Goal: Information Seeking & Learning: Learn about a topic

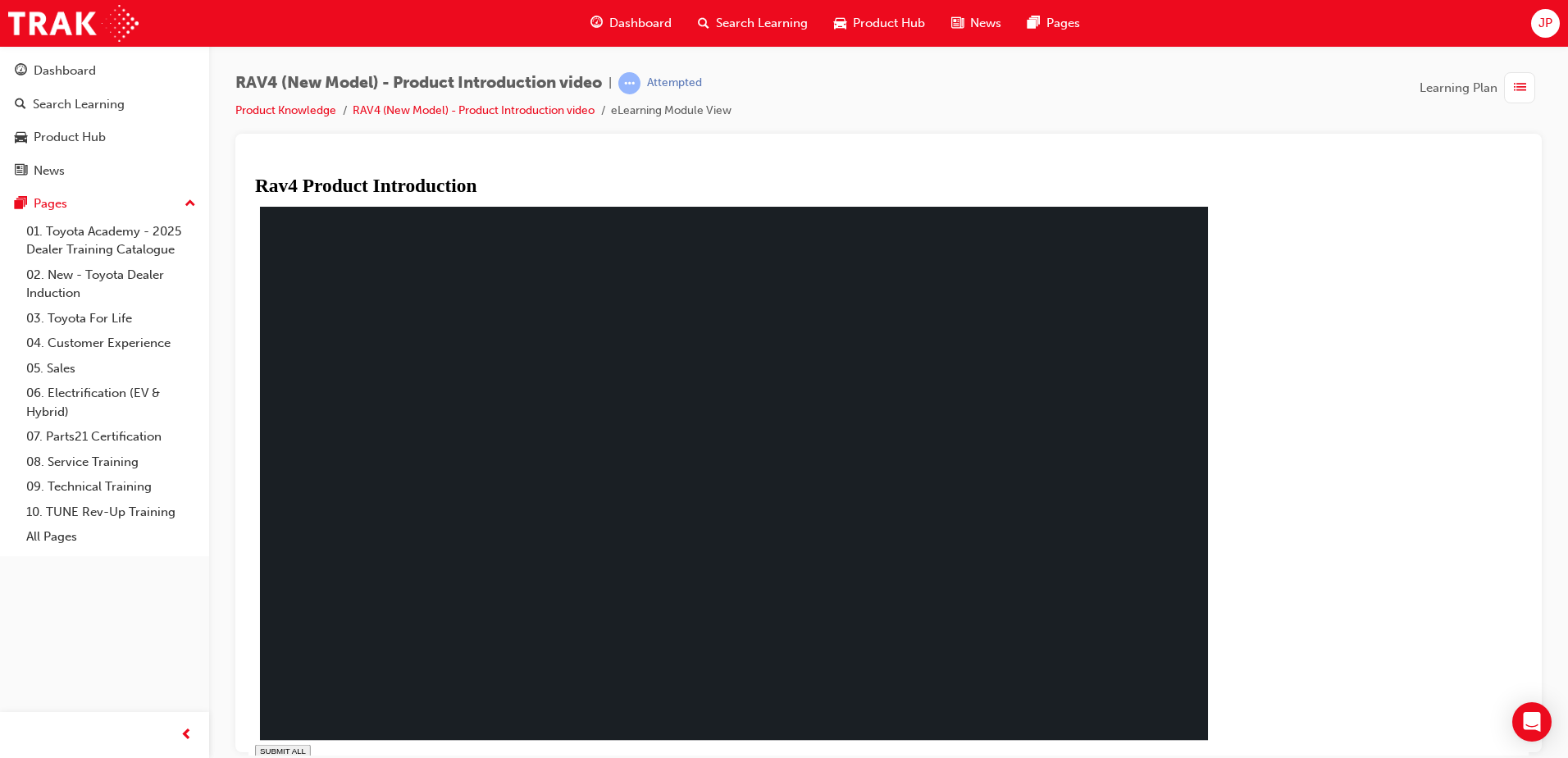
drag, startPoint x: 652, startPoint y: 737, endPoint x: 703, endPoint y: 743, distance: 51.4
drag, startPoint x: 771, startPoint y: 743, endPoint x: 787, endPoint y: 743, distance: 16.0
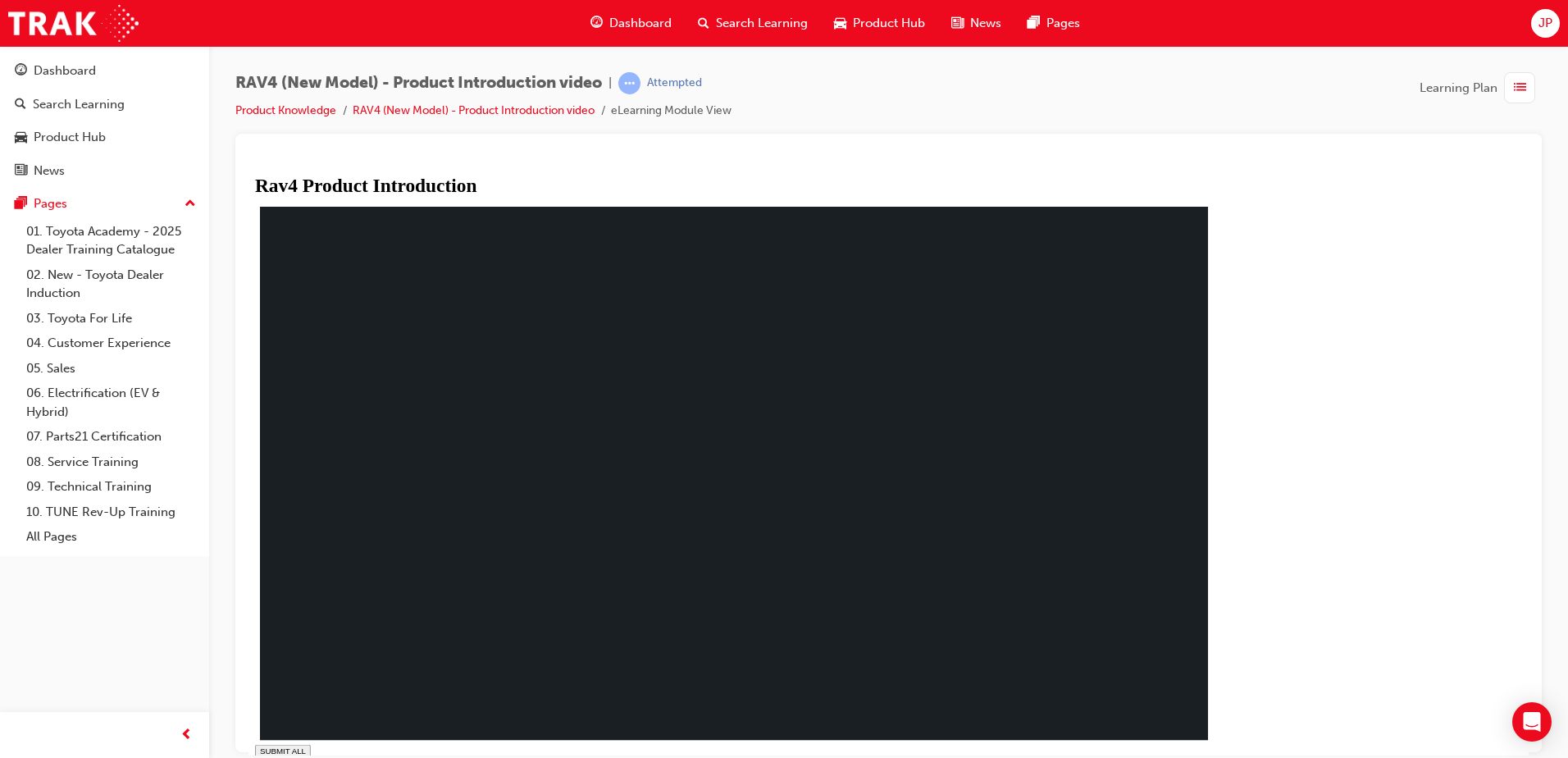
drag, startPoint x: 843, startPoint y: 741, endPoint x: 860, endPoint y: 740, distance: 17.0
drag, startPoint x: 860, startPoint y: 740, endPoint x: 901, endPoint y: 739, distance: 41.0
drag, startPoint x: 901, startPoint y: 739, endPoint x: 931, endPoint y: 740, distance: 30.0
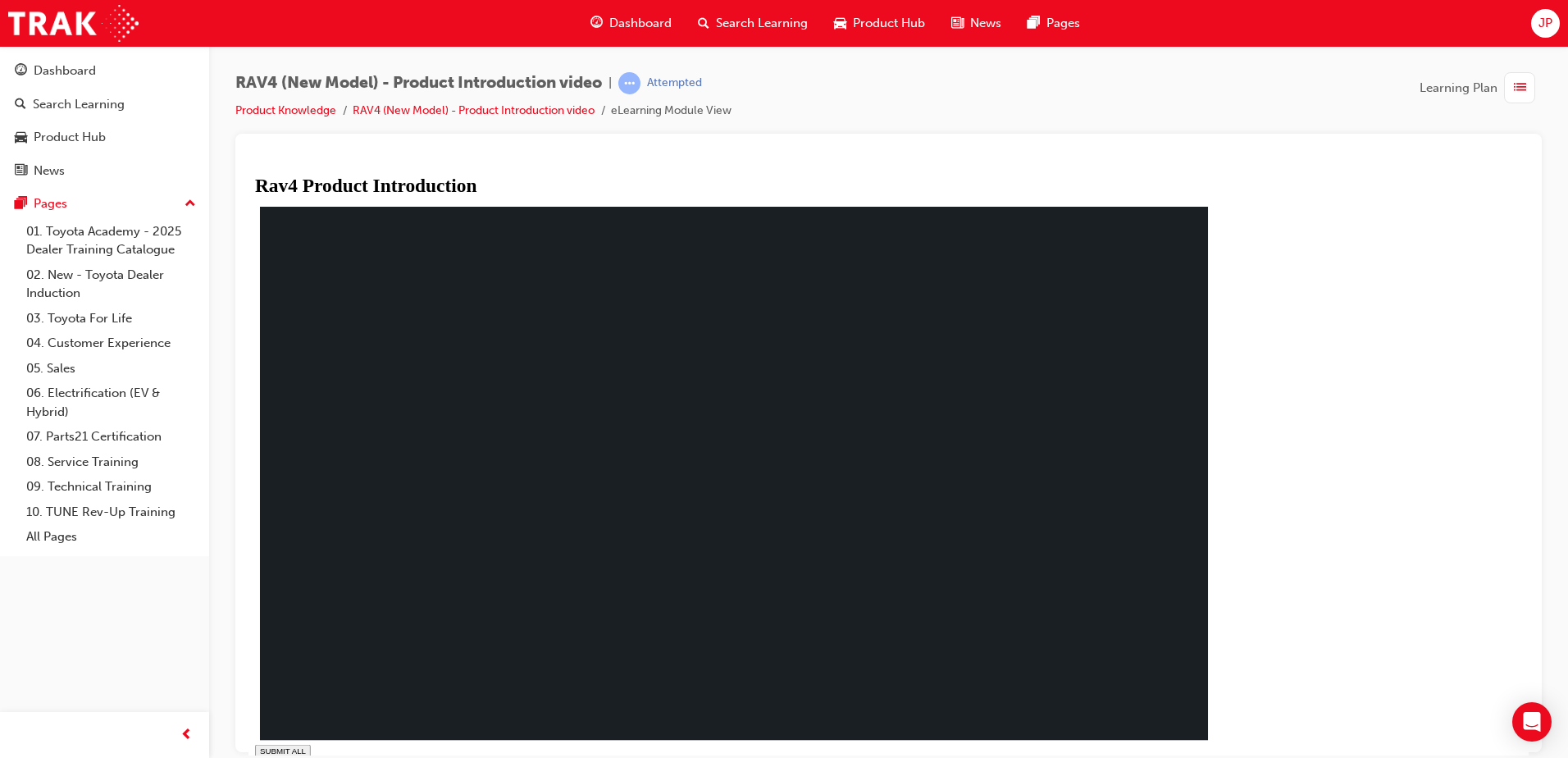
drag, startPoint x: 943, startPoint y: 742, endPoint x: 974, endPoint y: 744, distance: 31.1
drag, startPoint x: 974, startPoint y: 744, endPoint x: 1011, endPoint y: 748, distance: 37.2
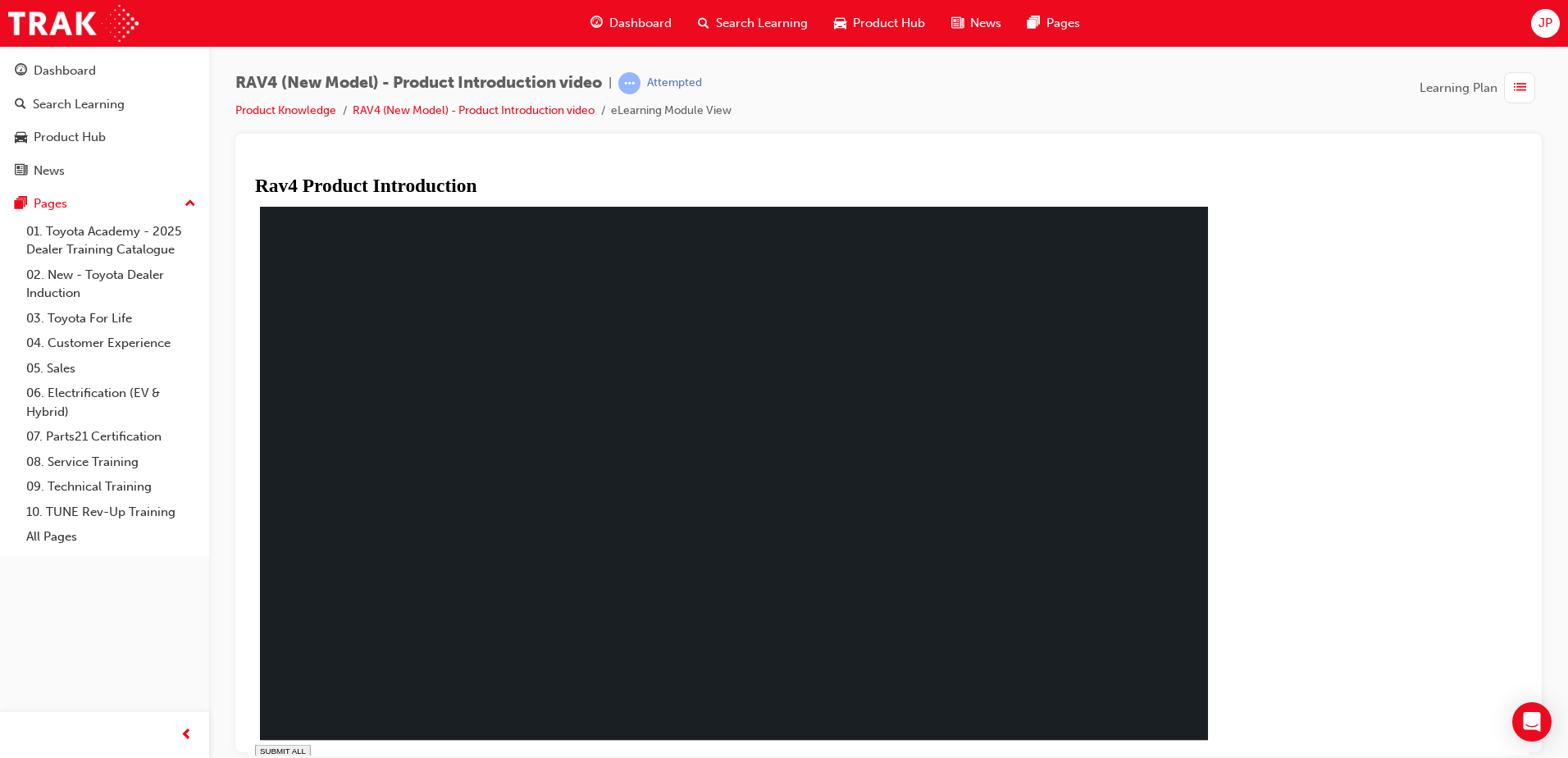
drag, startPoint x: 1011, startPoint y: 748, endPoint x: 1067, endPoint y: 750, distance: 56.0
drag, startPoint x: 1067, startPoint y: 750, endPoint x: 1118, endPoint y: 750, distance: 51.0
click at [1085, 750] on div "SUBMIT ALL volume pause replay PREV NEXT SUBMIT FINISH" at bounding box center [740, 520] width 970 height 636
drag, startPoint x: 1118, startPoint y: 750, endPoint x: 1148, endPoint y: 738, distance: 32.3
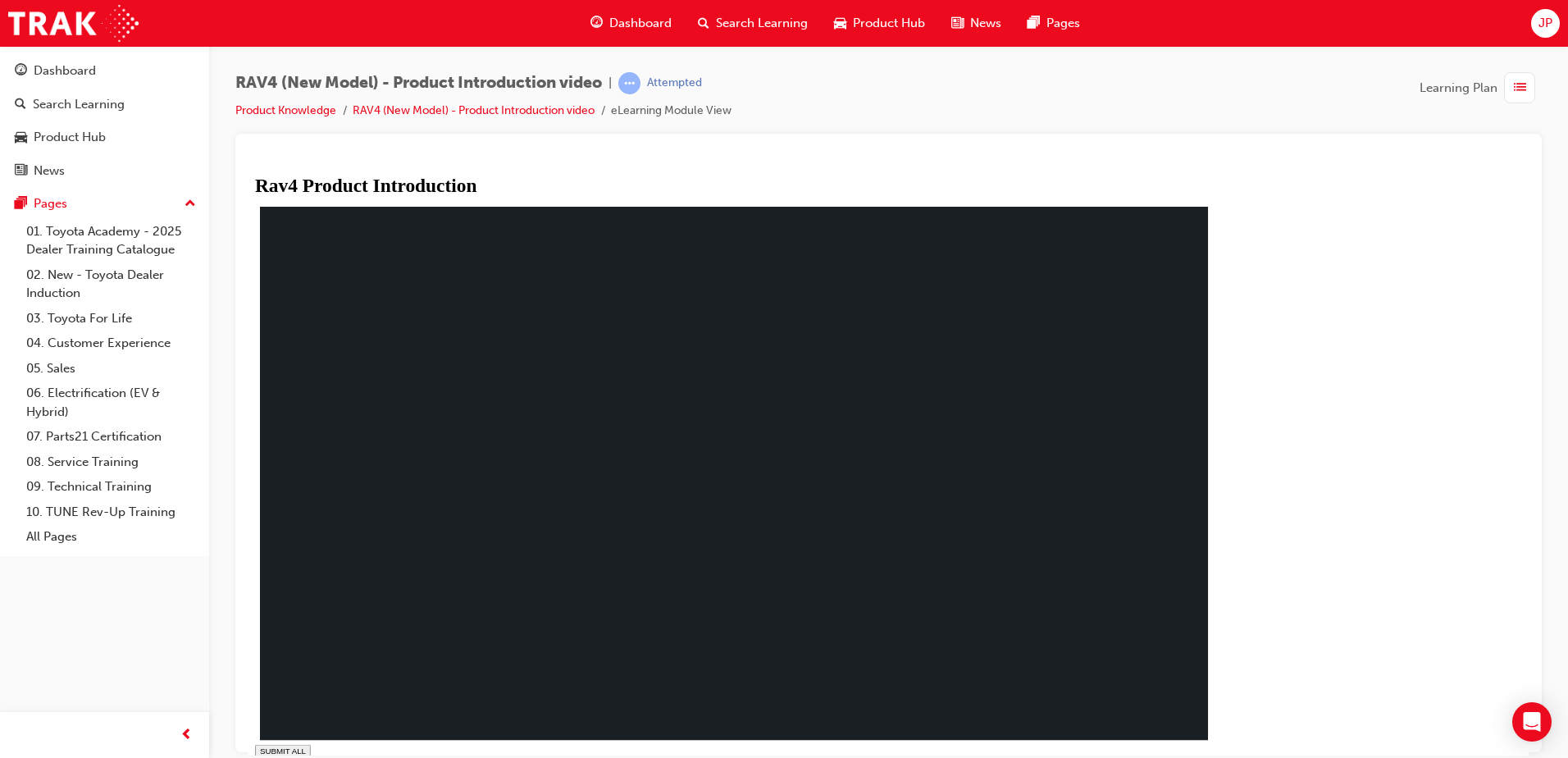
click at [1133, 743] on div "SUBMIT ALL volume pause replay PREV NEXT SUBMIT FINISH" at bounding box center [740, 520] width 970 height 636
drag, startPoint x: 1162, startPoint y: 735, endPoint x: 1183, endPoint y: 733, distance: 21.1
drag, startPoint x: 1183, startPoint y: 733, endPoint x: 1224, endPoint y: 733, distance: 41.0
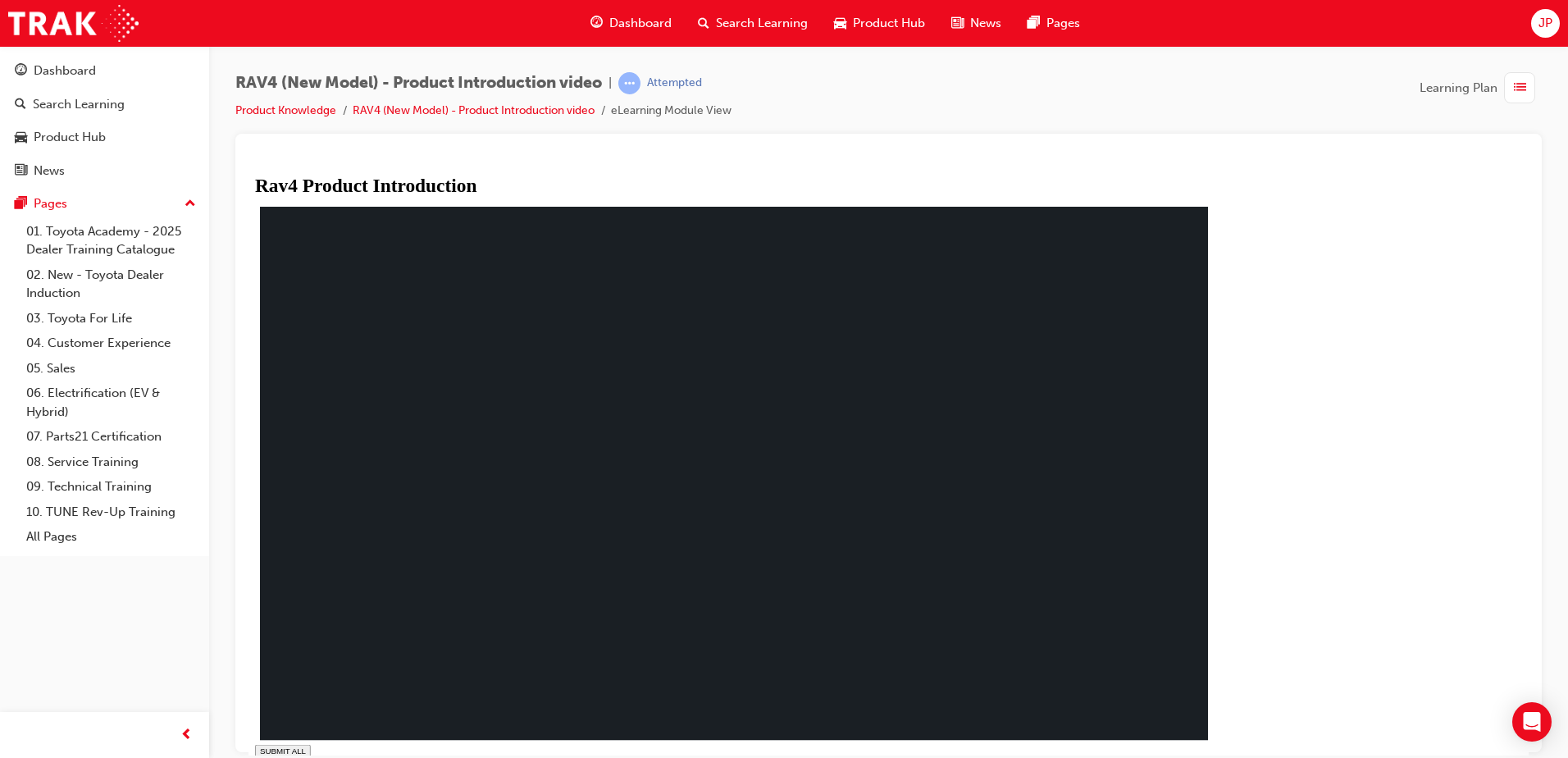
drag, startPoint x: 1224, startPoint y: 733, endPoint x: 1243, endPoint y: 733, distance: 19.0
drag, startPoint x: 1224, startPoint y: 739, endPoint x: 1341, endPoint y: 739, distance: 117.0
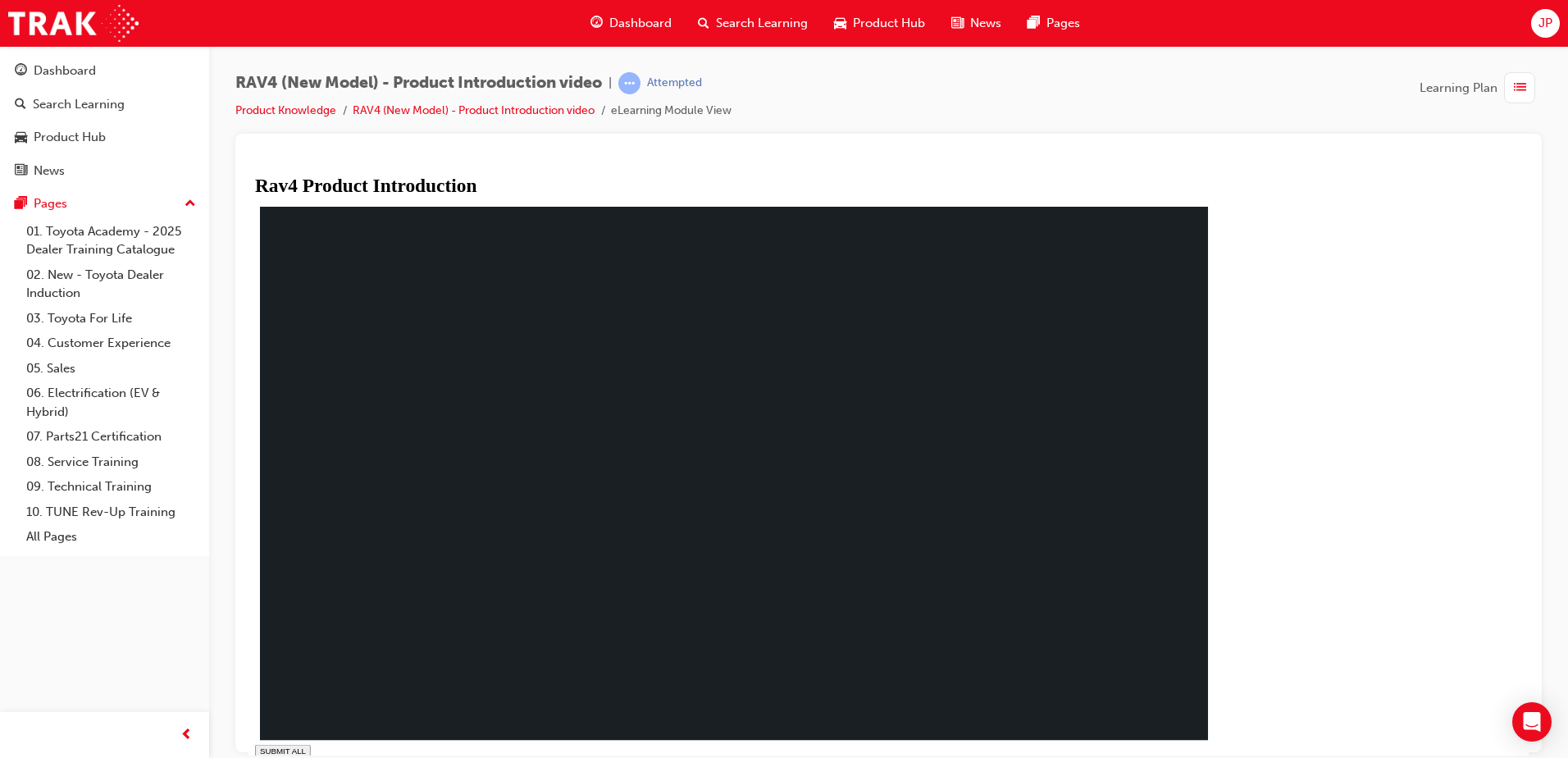
type input "1"
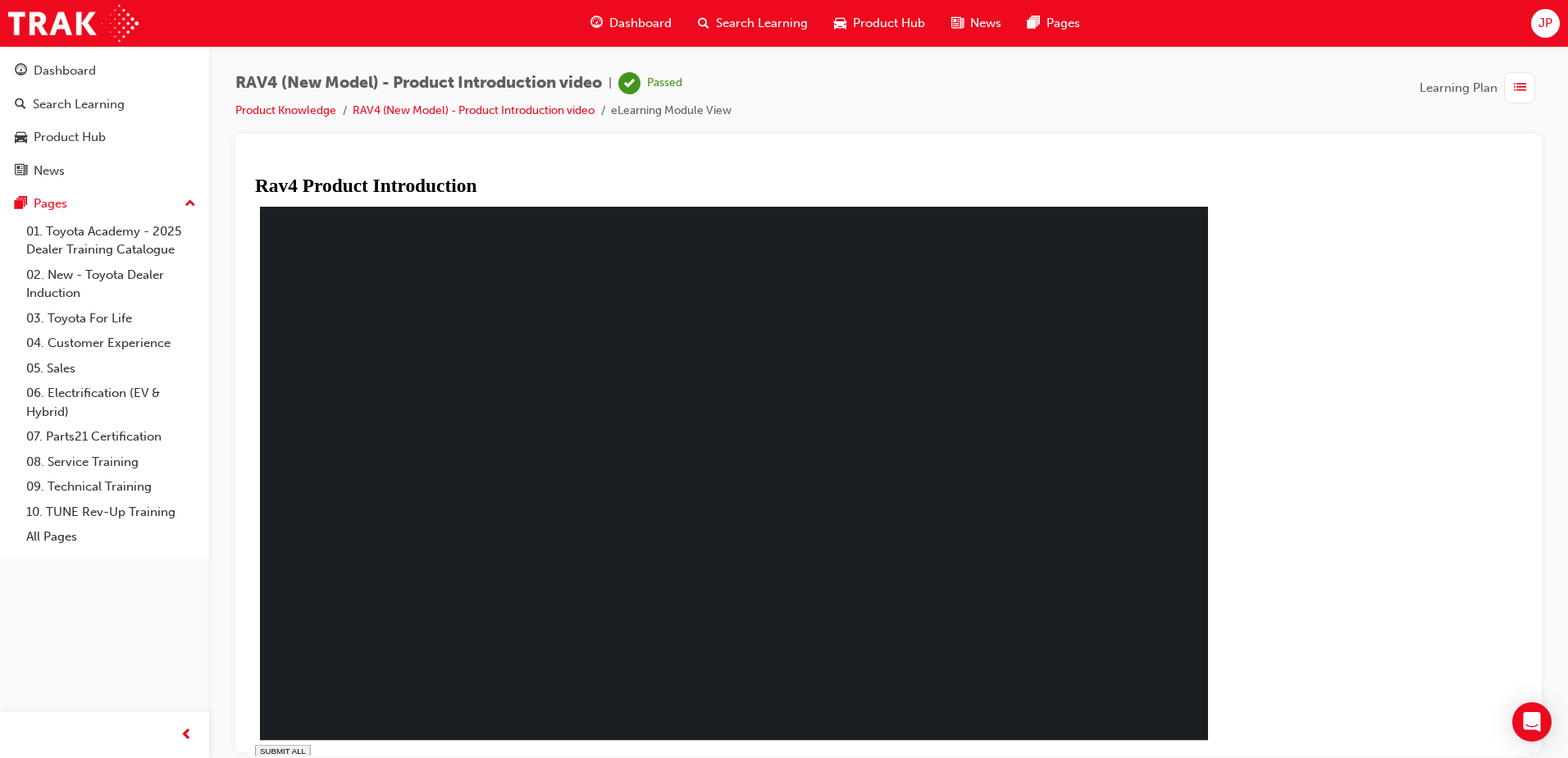
click at [1509, 101] on div "button" at bounding box center [1519, 87] width 31 height 31
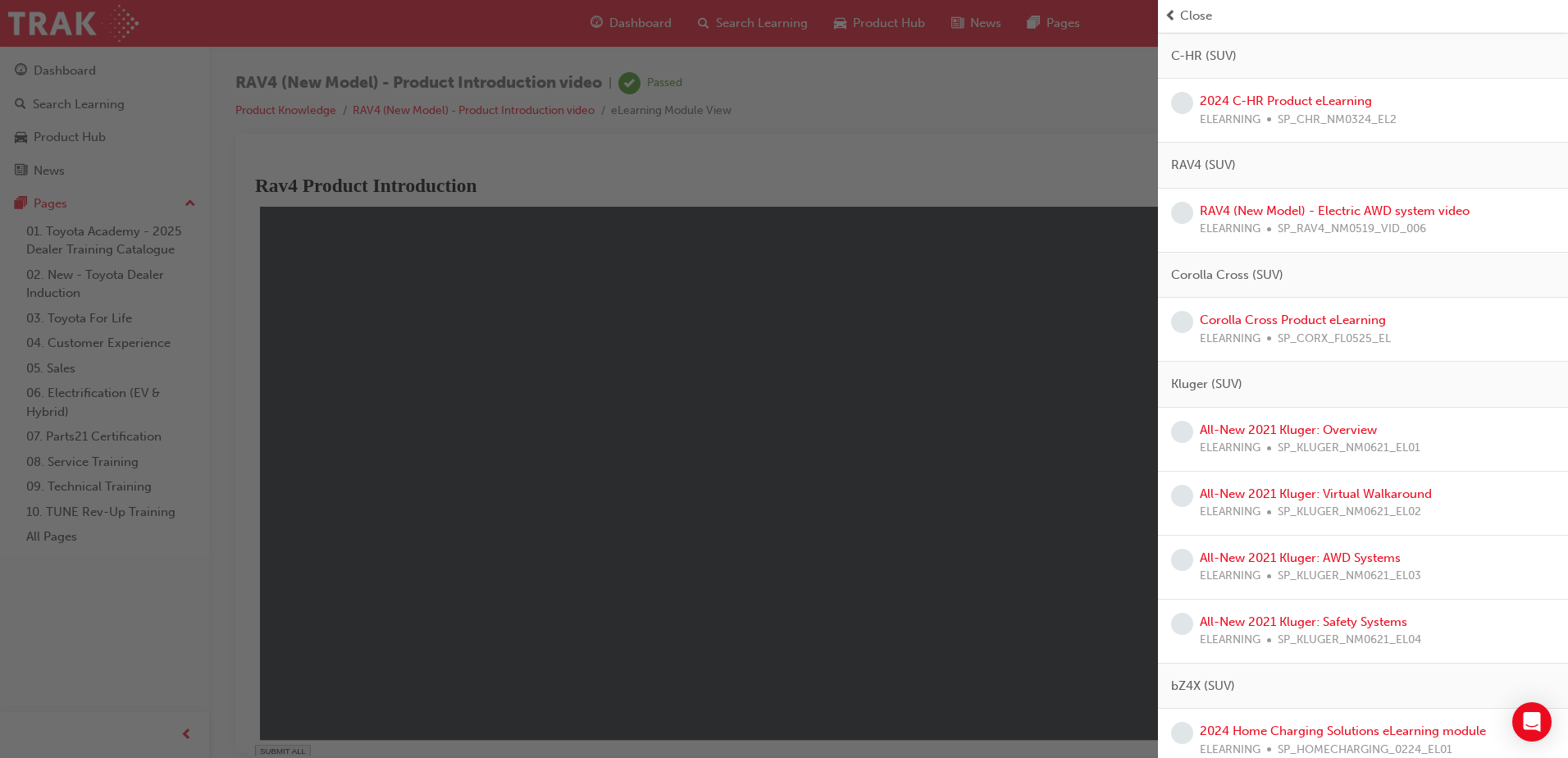
scroll to position [820, 0]
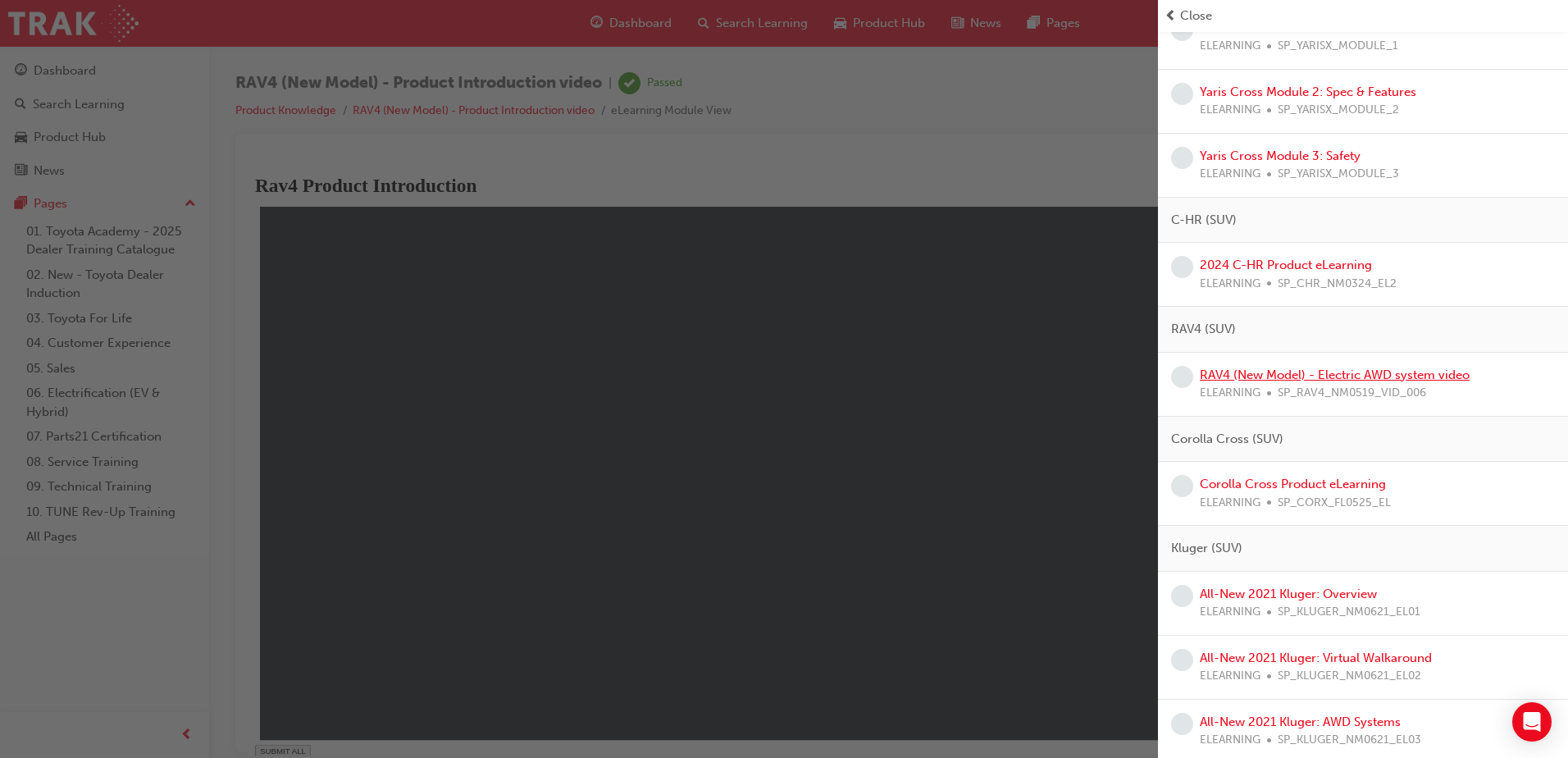
click at [1314, 373] on link "RAV4 (New Model) - Electric AWD system video" at bounding box center [1335, 374] width 270 height 14
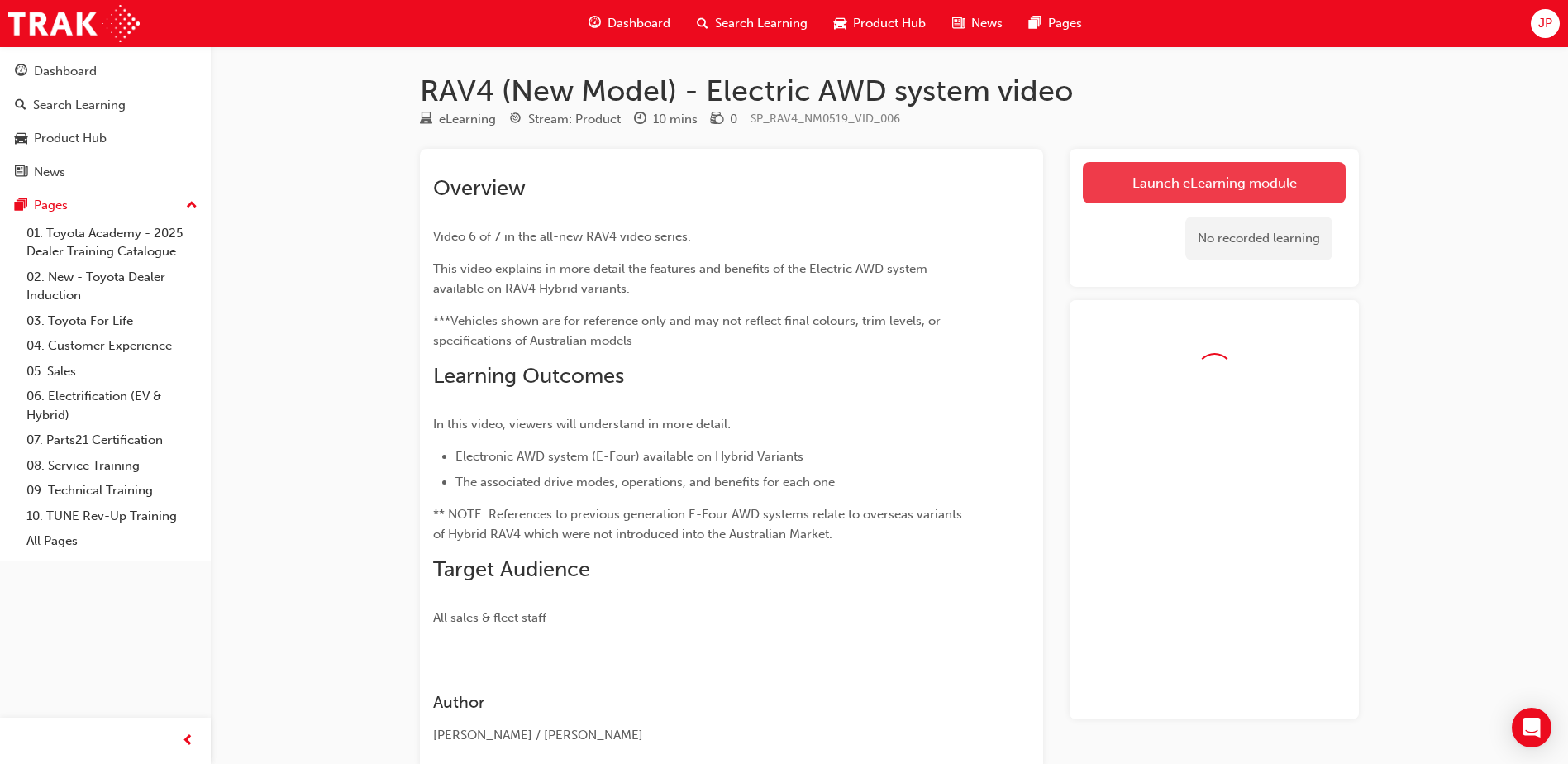
click at [1191, 172] on link "Launch eLearning module" at bounding box center [1214, 182] width 263 height 41
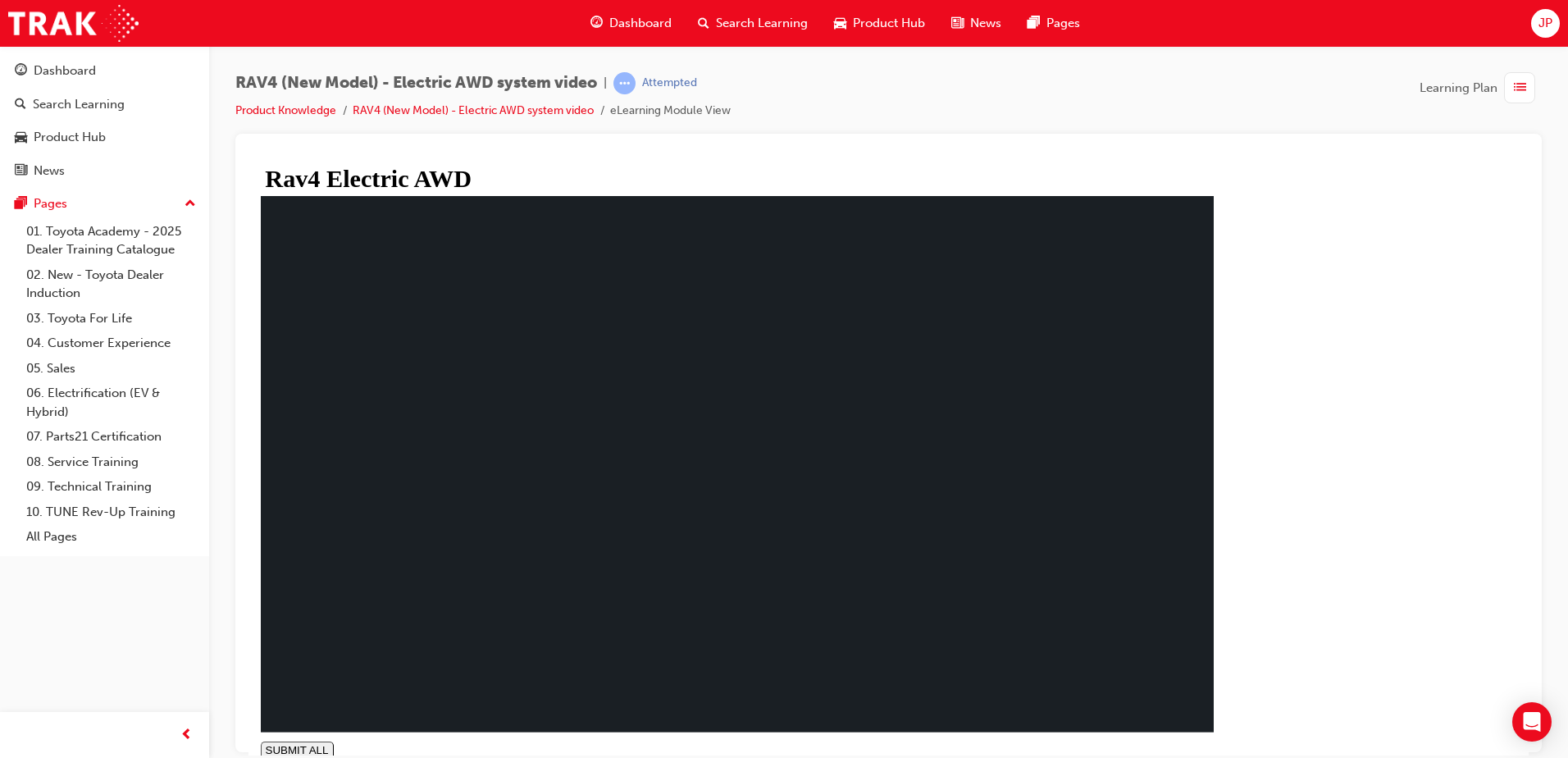
type input "1"
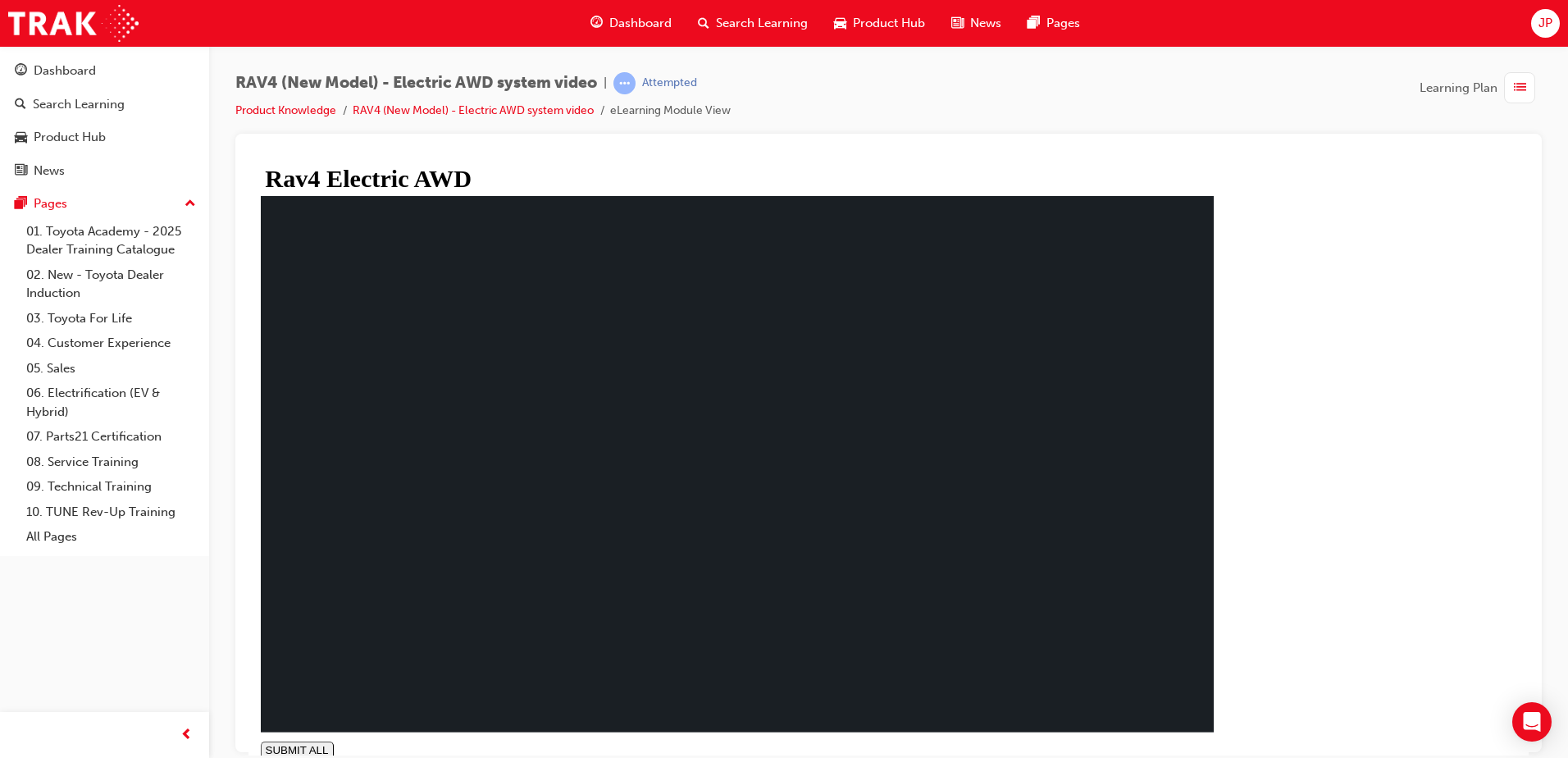
click at [1531, 83] on div "button" at bounding box center [1519, 87] width 31 height 31
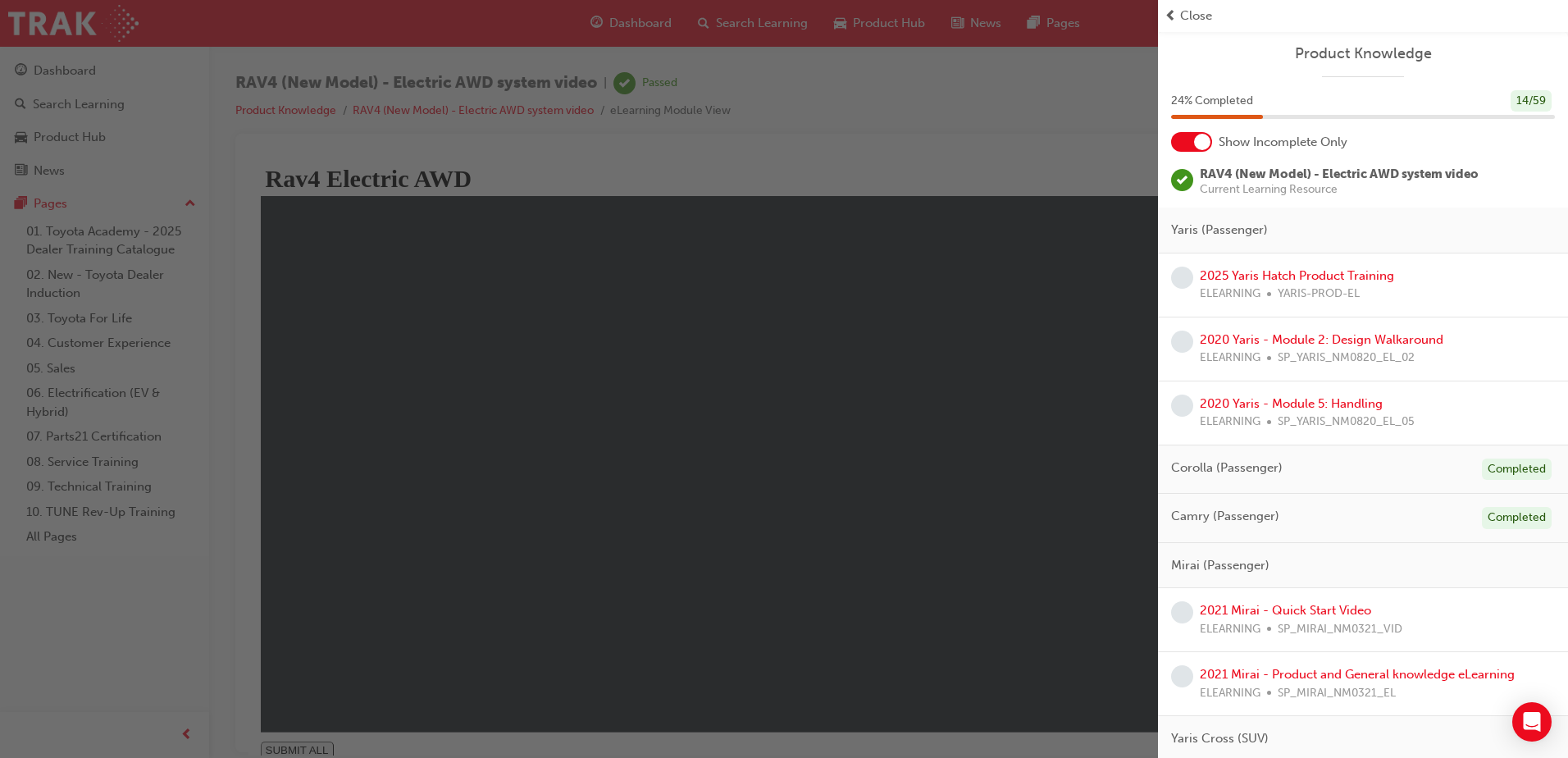
click at [361, 196] on div "button" at bounding box center [579, 379] width 1157 height 758
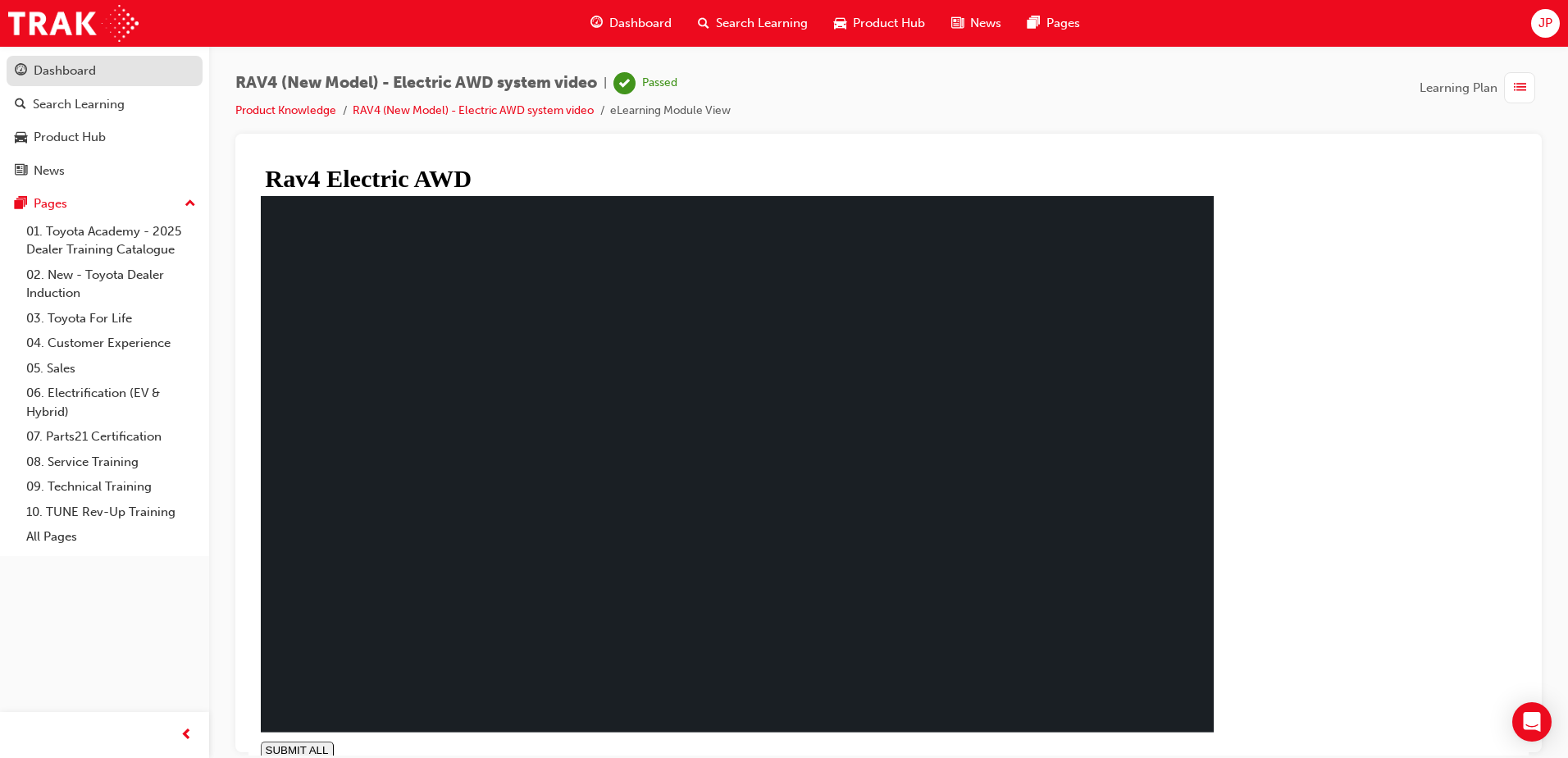
click at [117, 57] on link "Dashboard" at bounding box center [104, 71] width 196 height 31
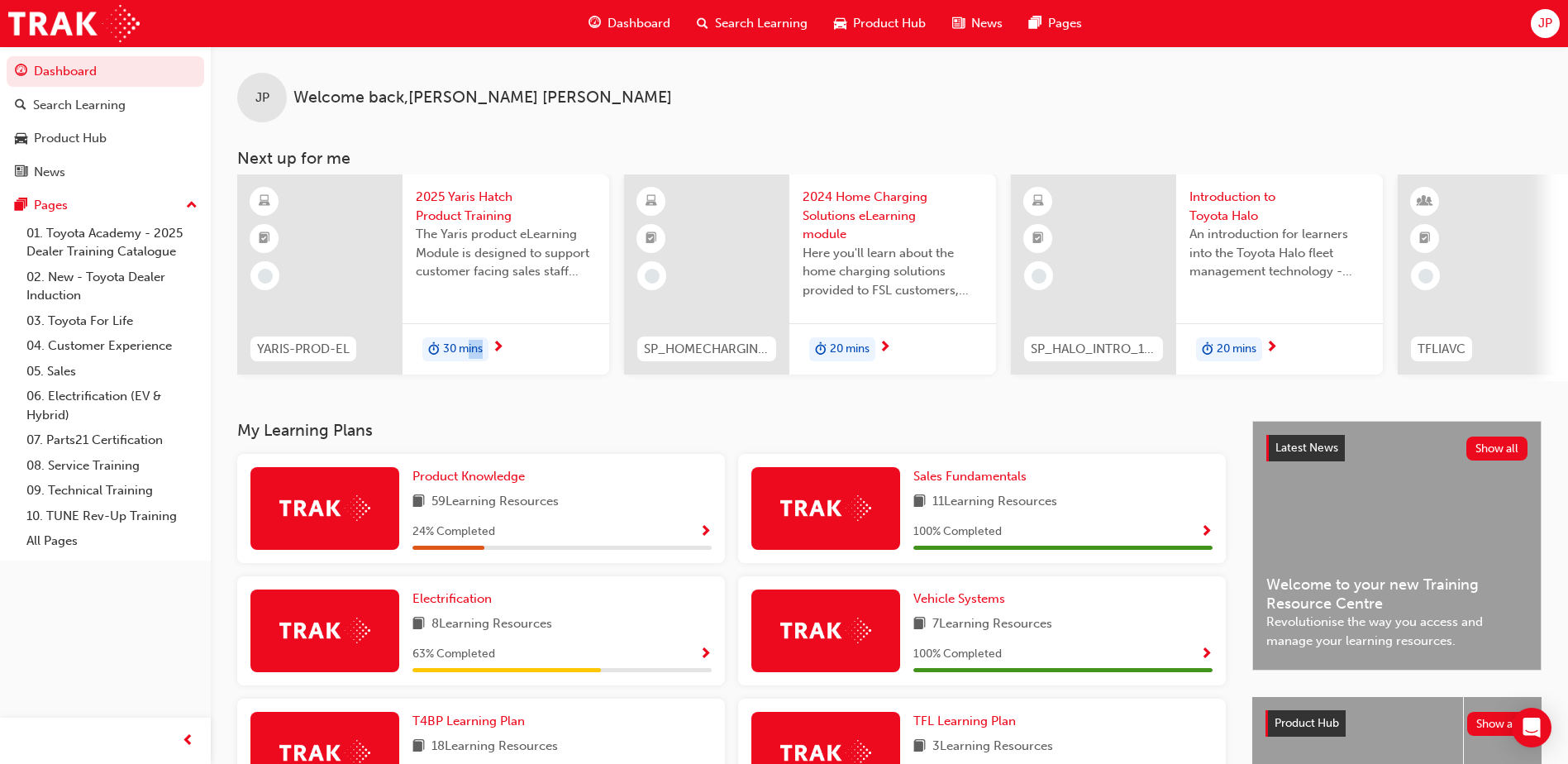
drag, startPoint x: 469, startPoint y: 388, endPoint x: 721, endPoint y: 388, distance: 252.0
click at [721, 388] on div "JP Welcome back , [PERSON_NAME] Next up for me YARIS-PROD-EL 2025 Yaris Hatch P…" at bounding box center [889, 234] width 1358 height 375
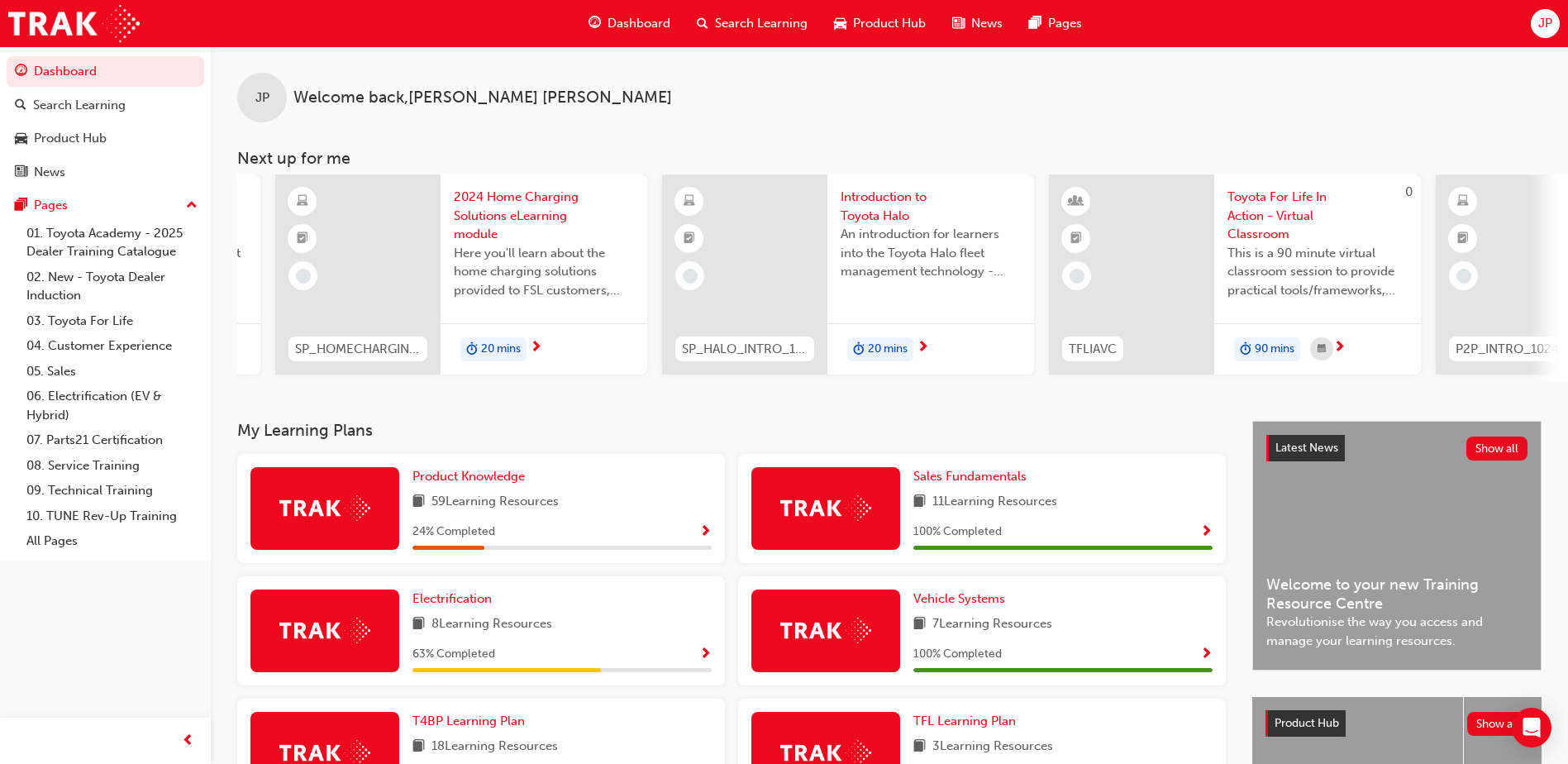
scroll to position [0, 268]
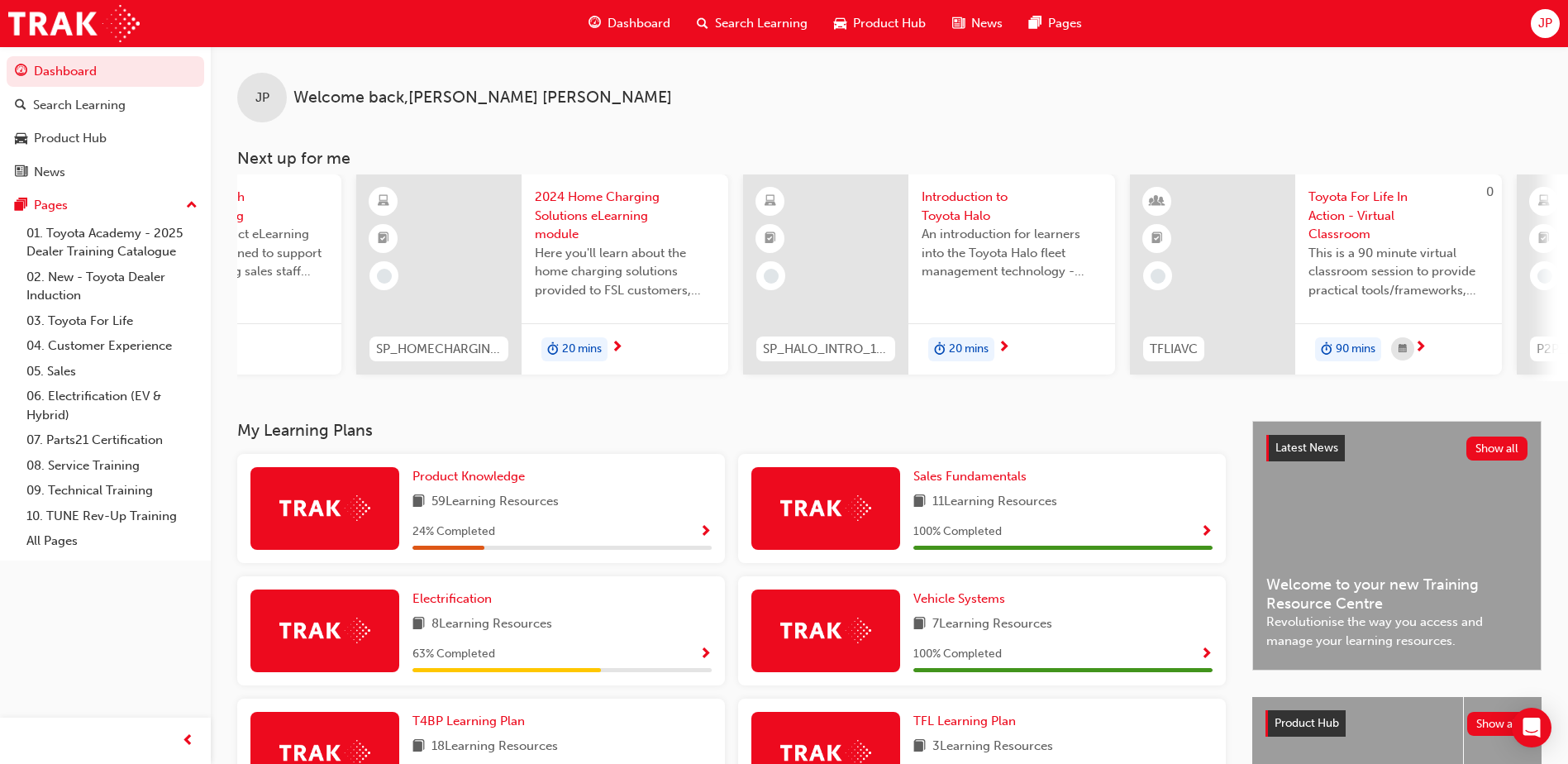
click at [982, 234] on span "An introduction for learners into the Toyota Halo fleet management technology -…" at bounding box center [1011, 253] width 180 height 56
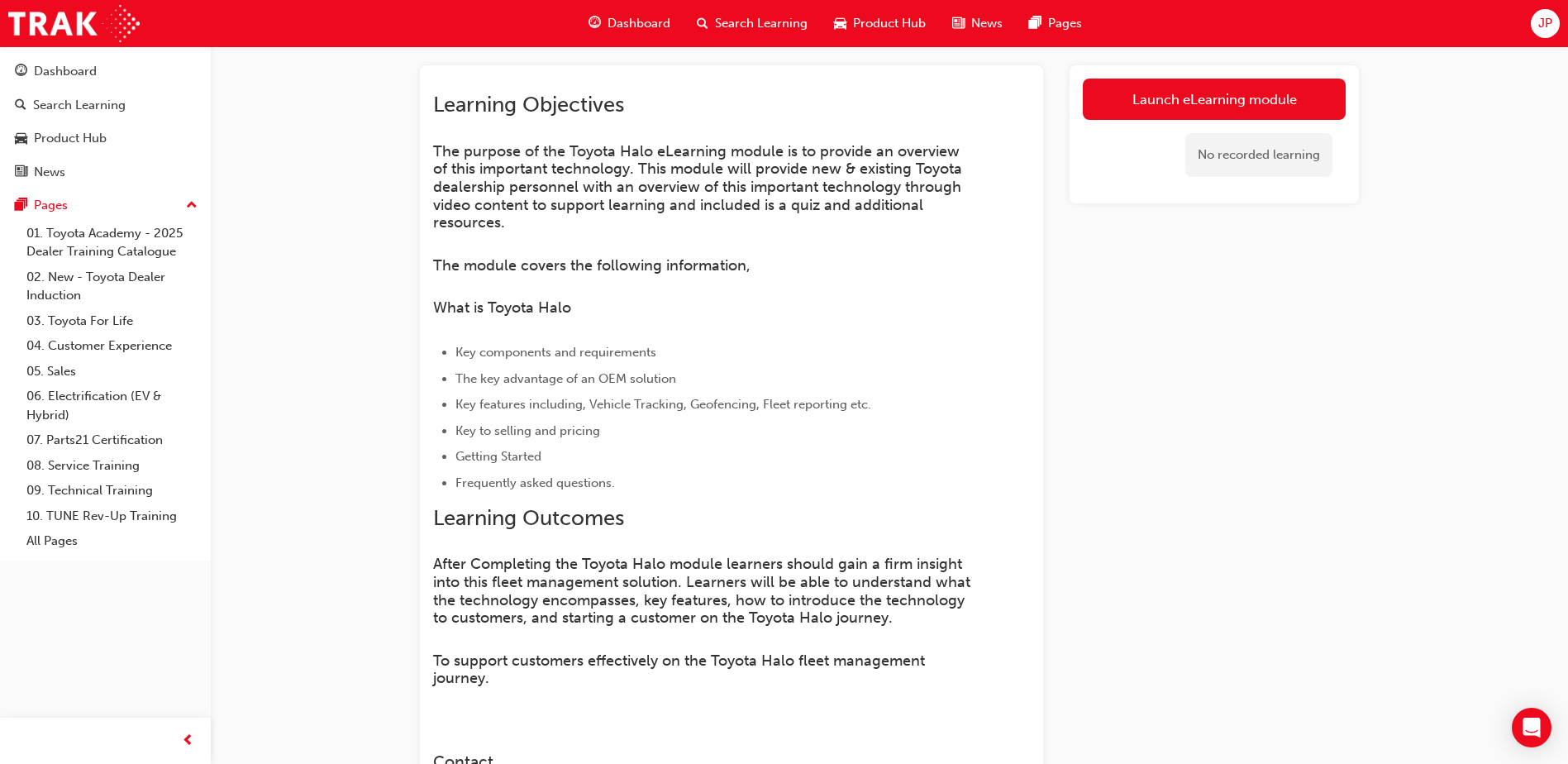
scroll to position [83, 0]
click at [1171, 84] on link "Launch eLearning module" at bounding box center [1214, 100] width 263 height 41
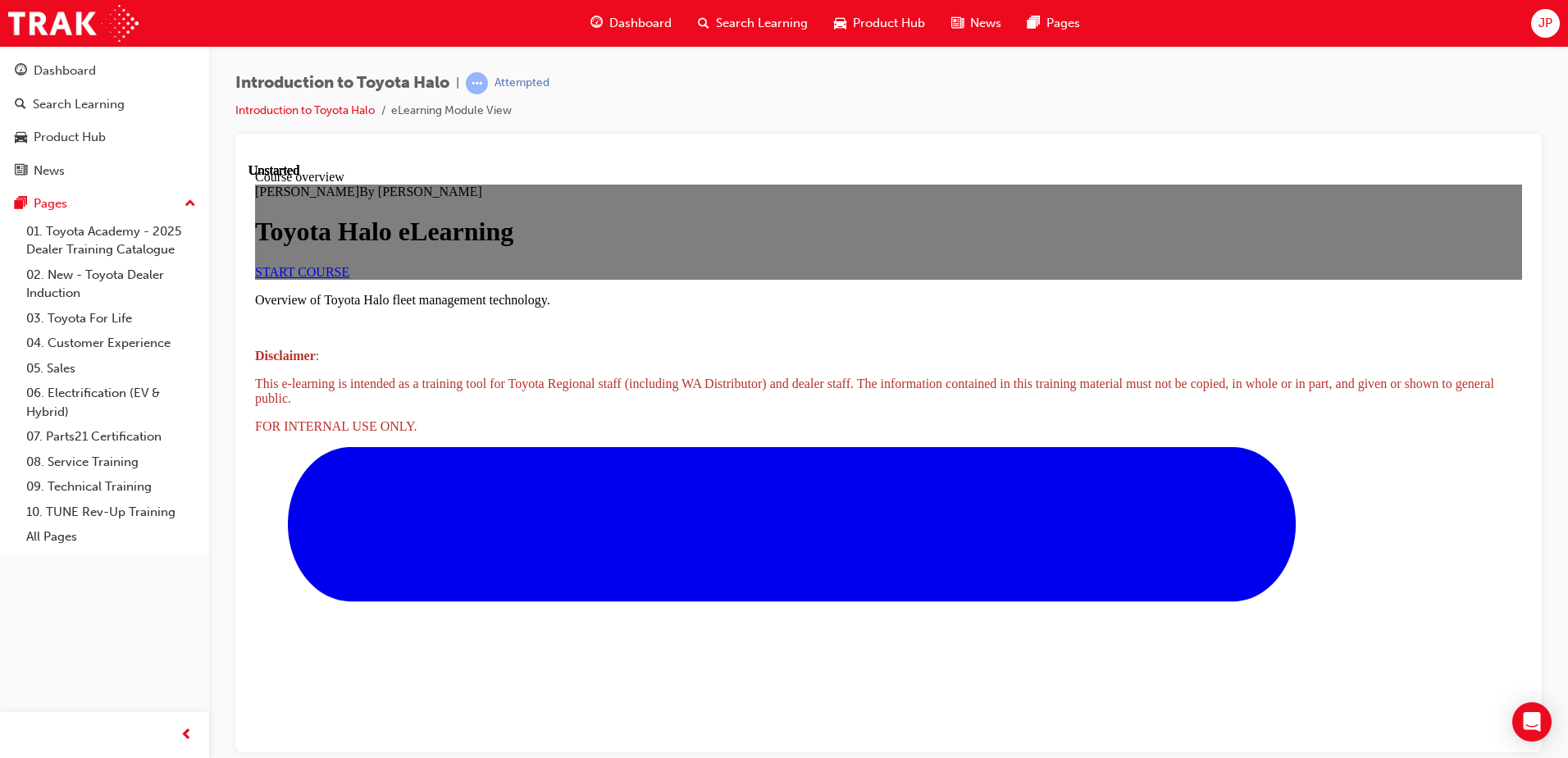
click at [350, 278] on link "START COURSE" at bounding box center [302, 271] width 94 height 14
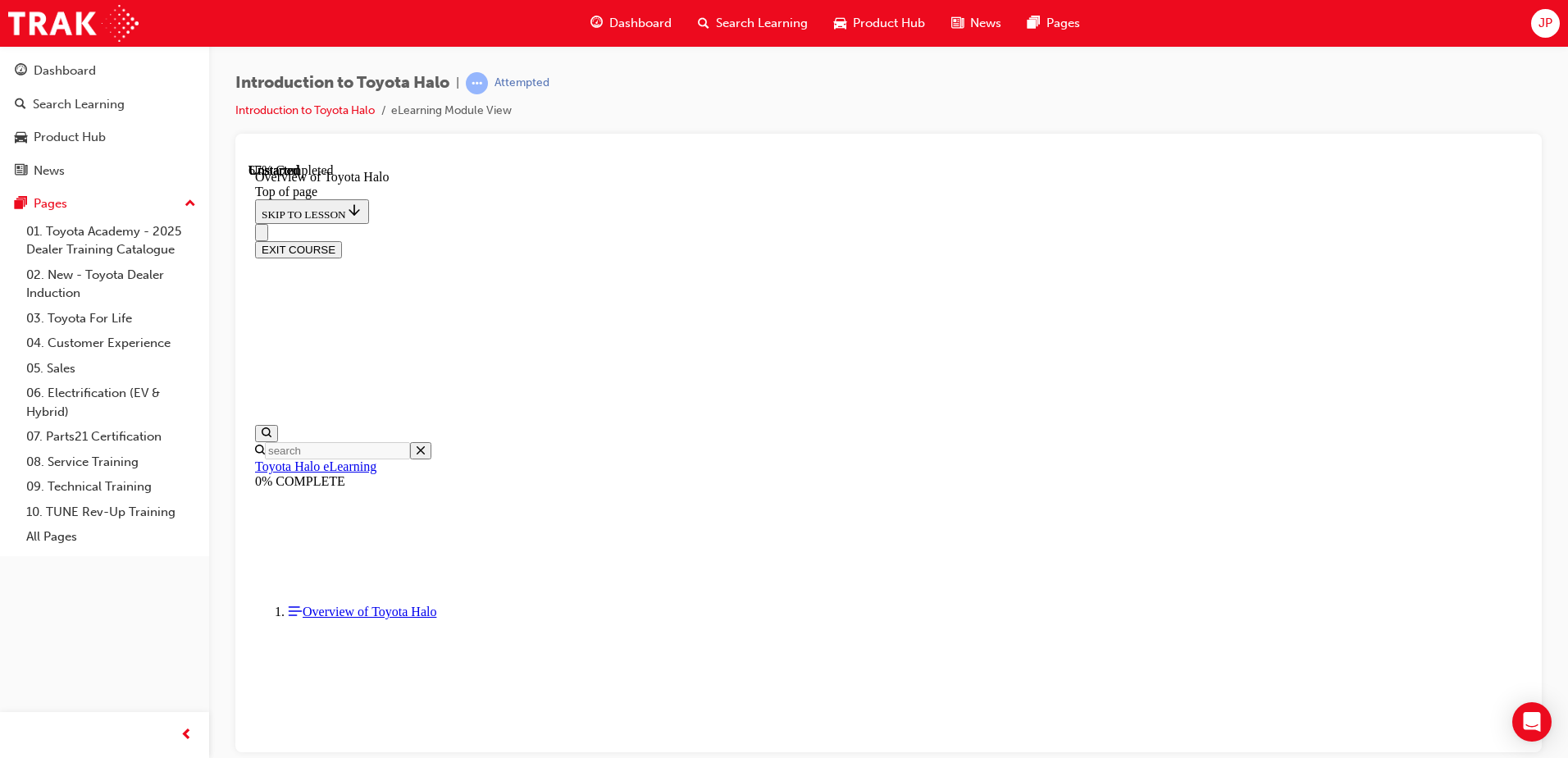
scroll to position [379, 0]
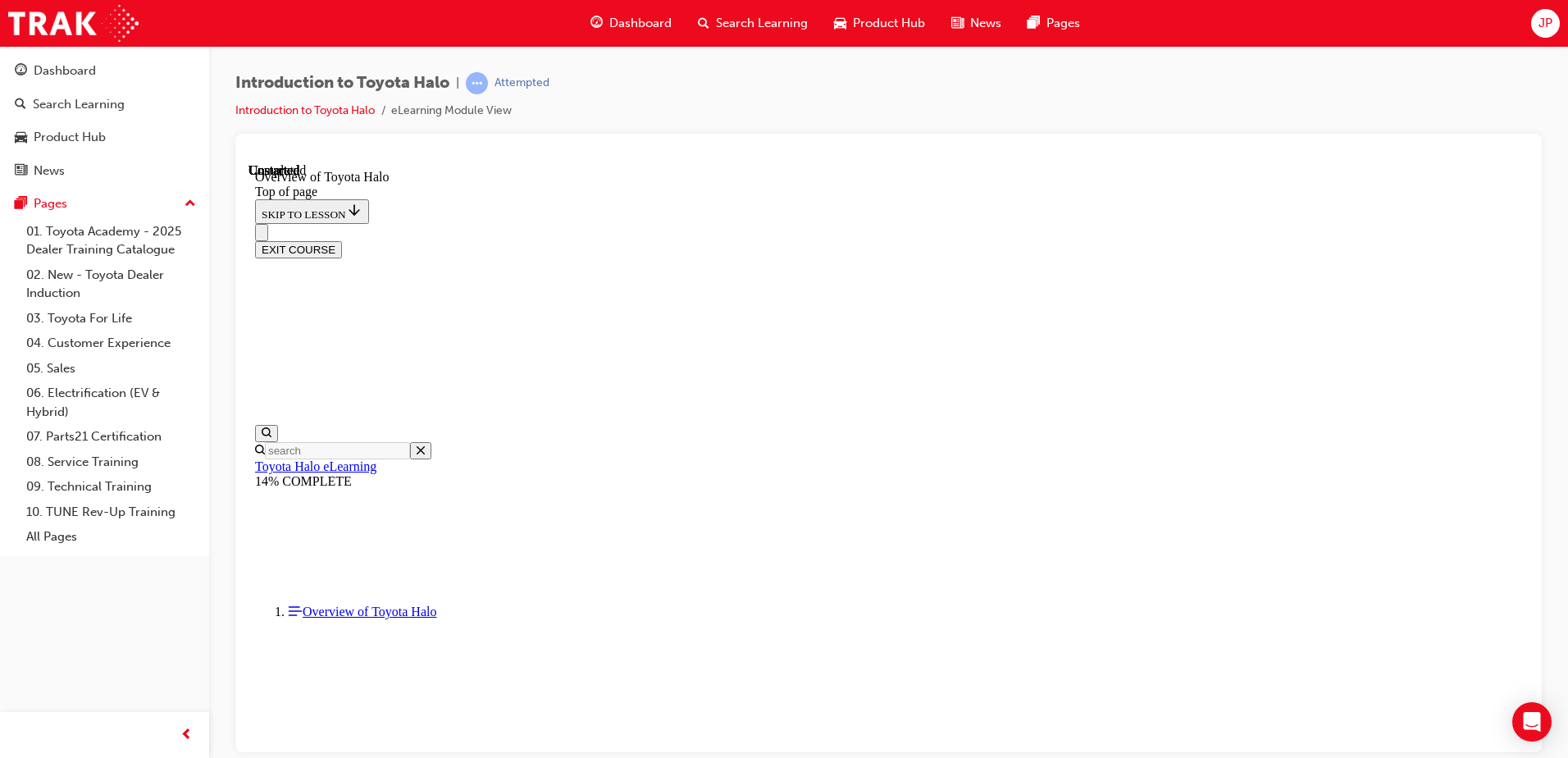
scroll to position [1026, 0]
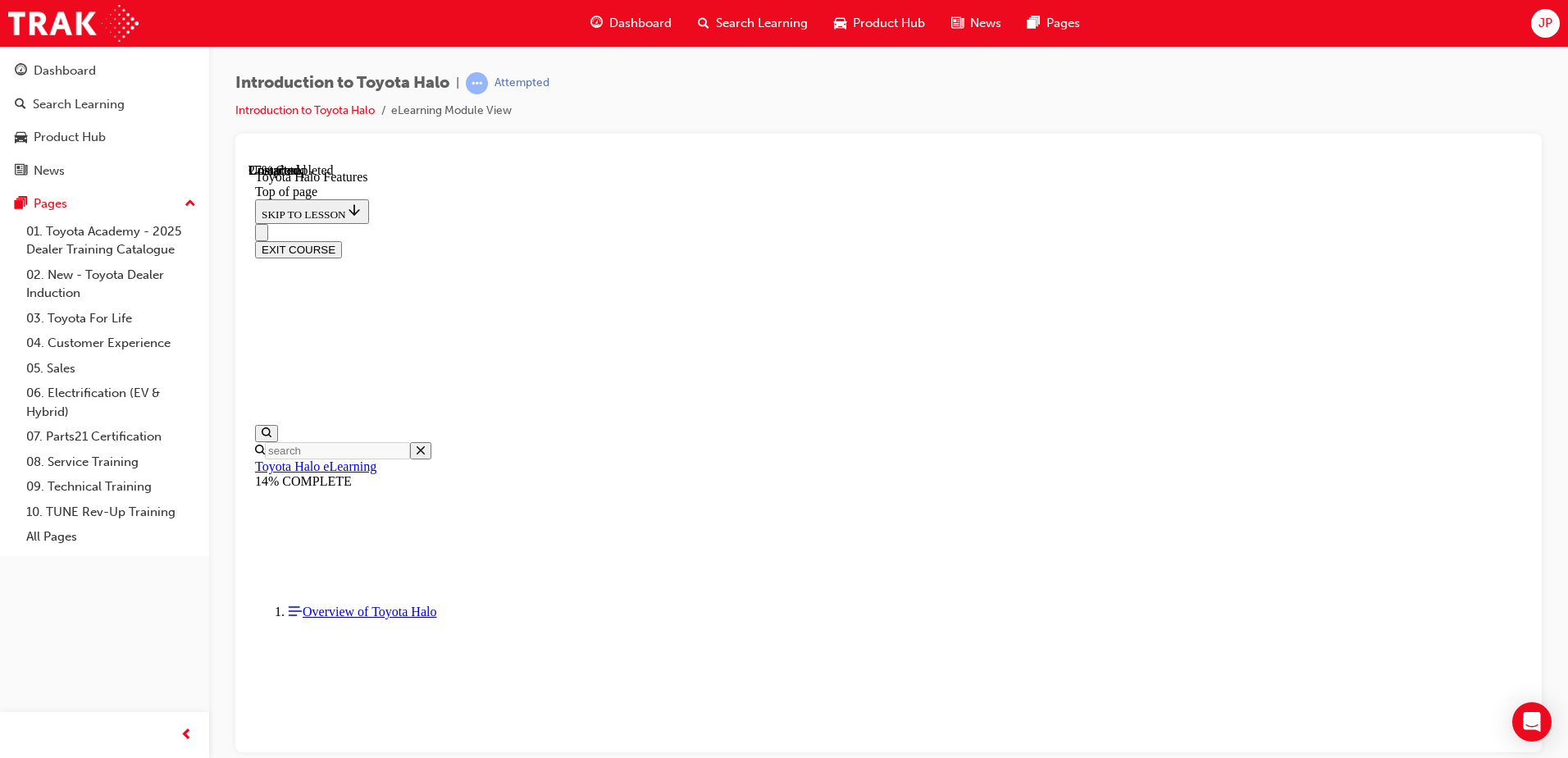
click at [1224, 147] on div at bounding box center [888, 154] width 1280 height 16
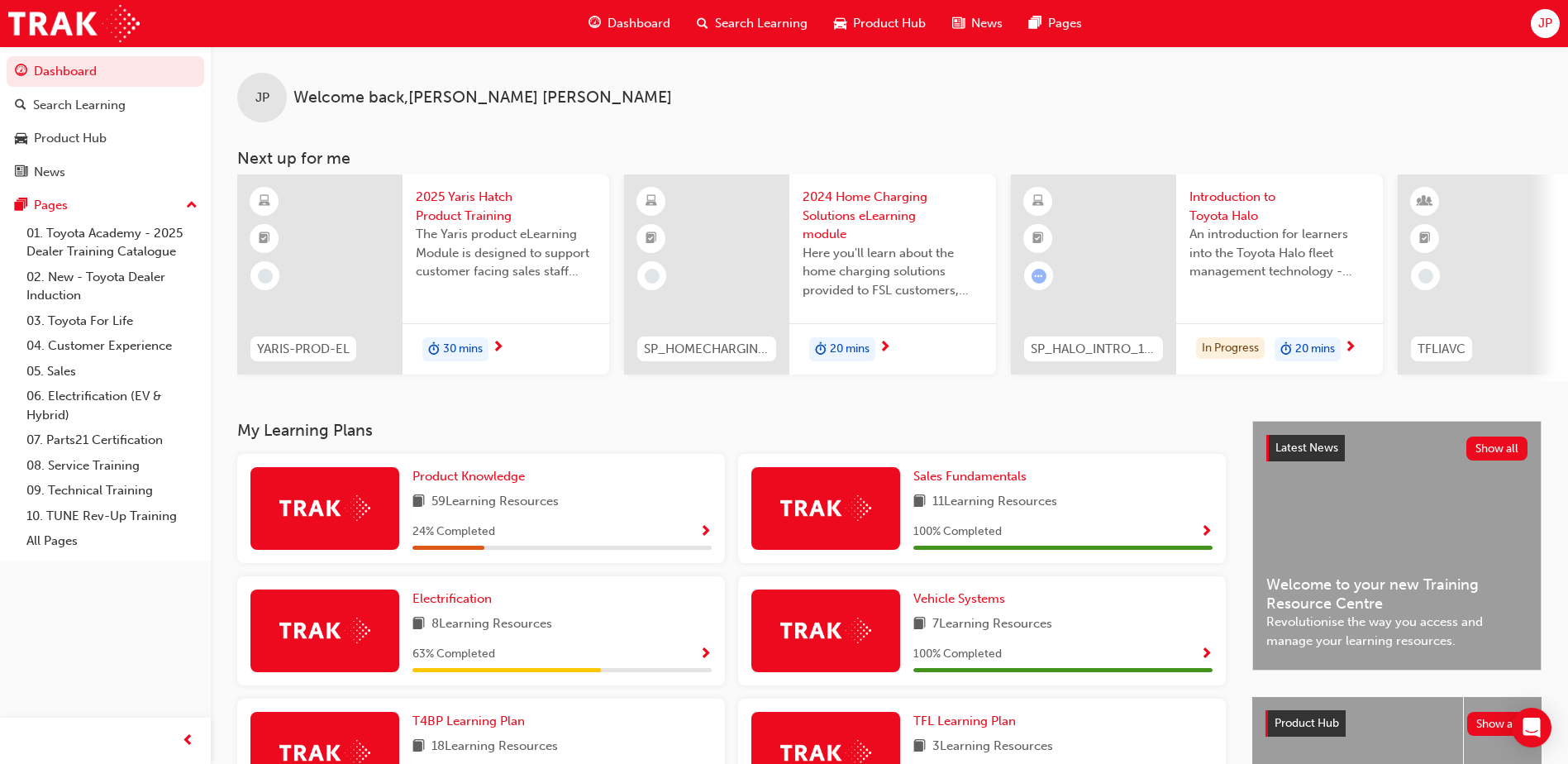
click at [1081, 331] on div "SP_HALO_INTRO_1223_EL" at bounding box center [1093, 349] width 165 height 52
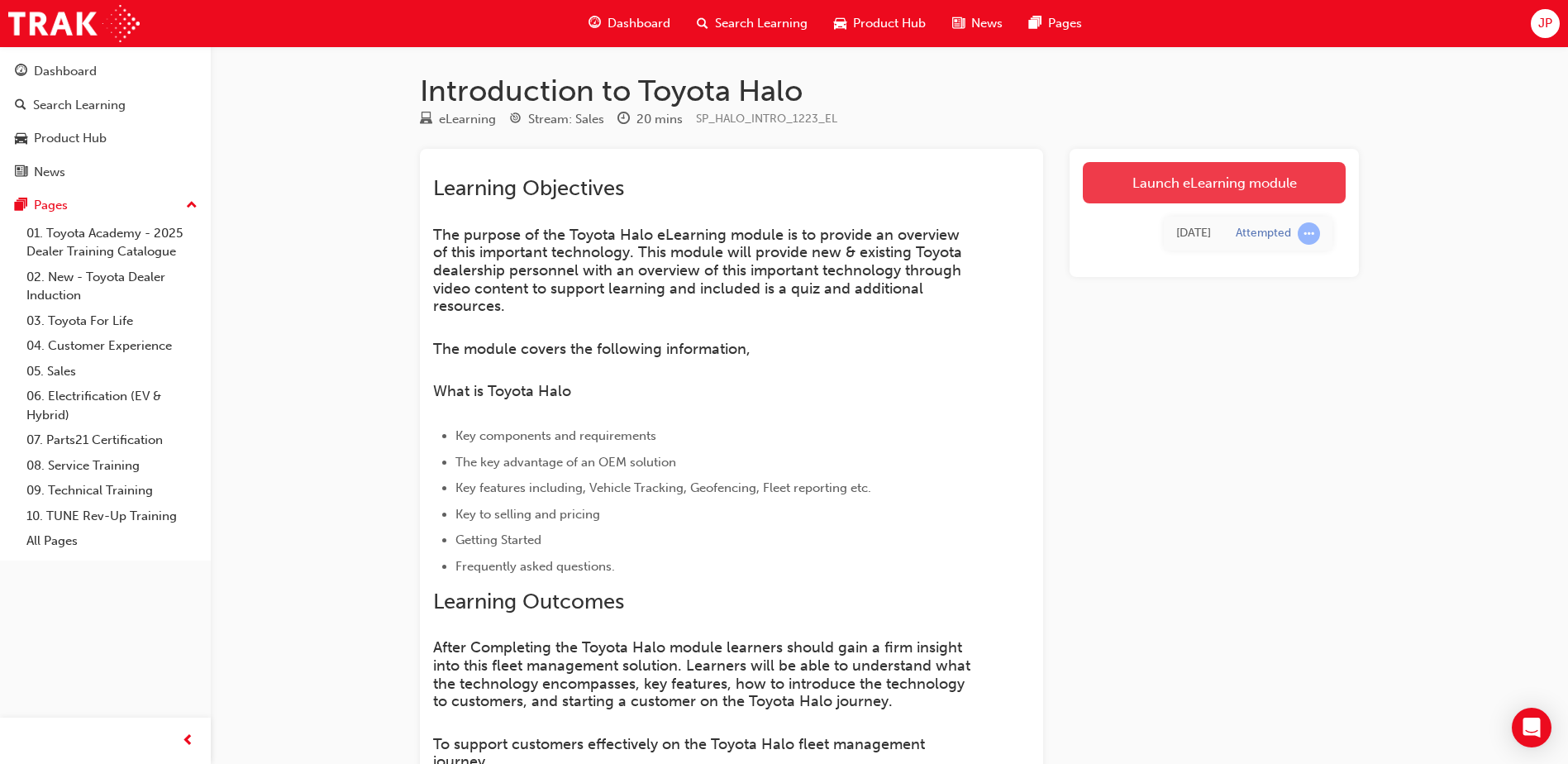
click at [1141, 180] on link "Launch eLearning module" at bounding box center [1214, 182] width 263 height 41
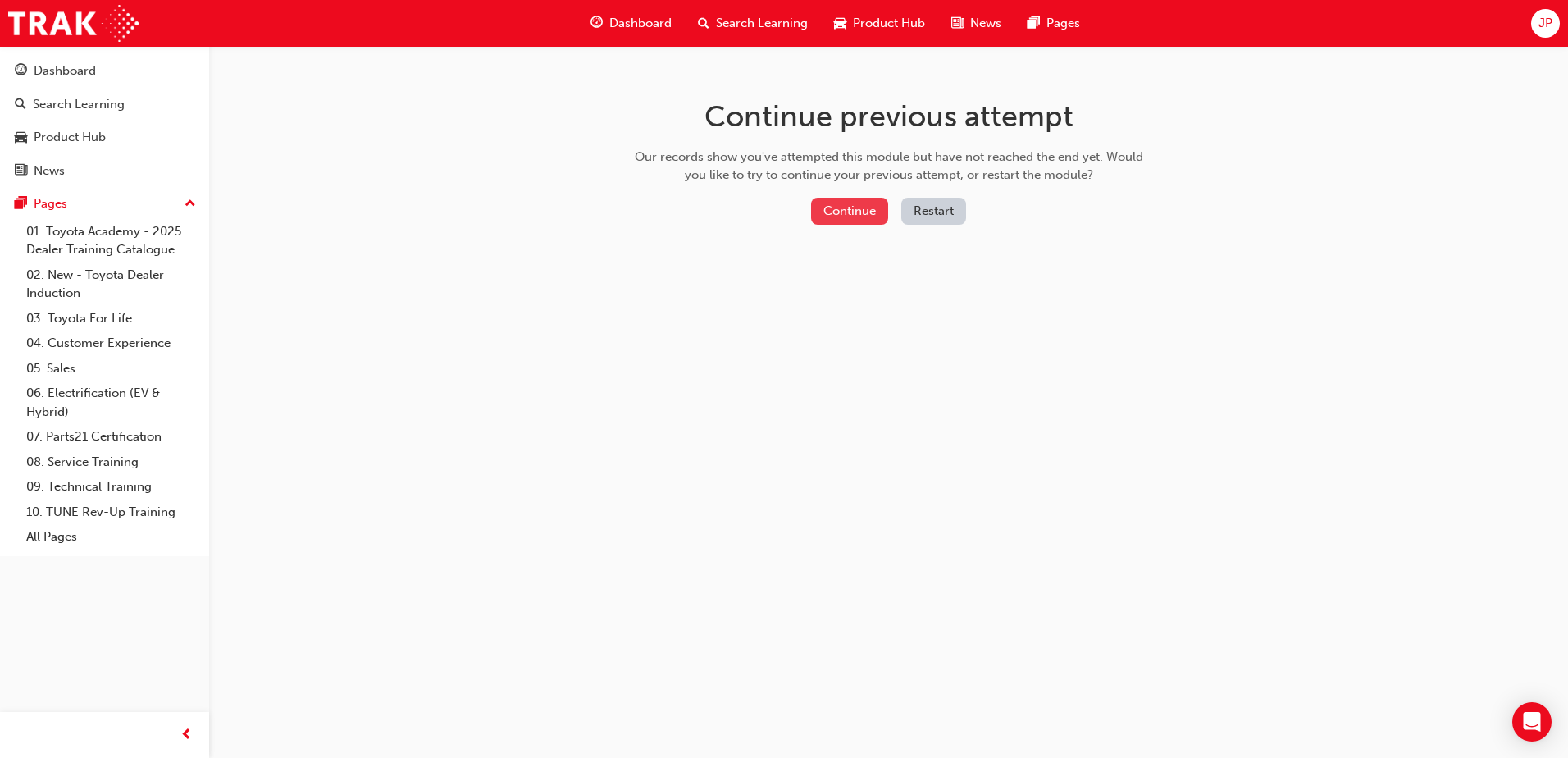
click at [831, 221] on button "Continue" at bounding box center [849, 211] width 77 height 27
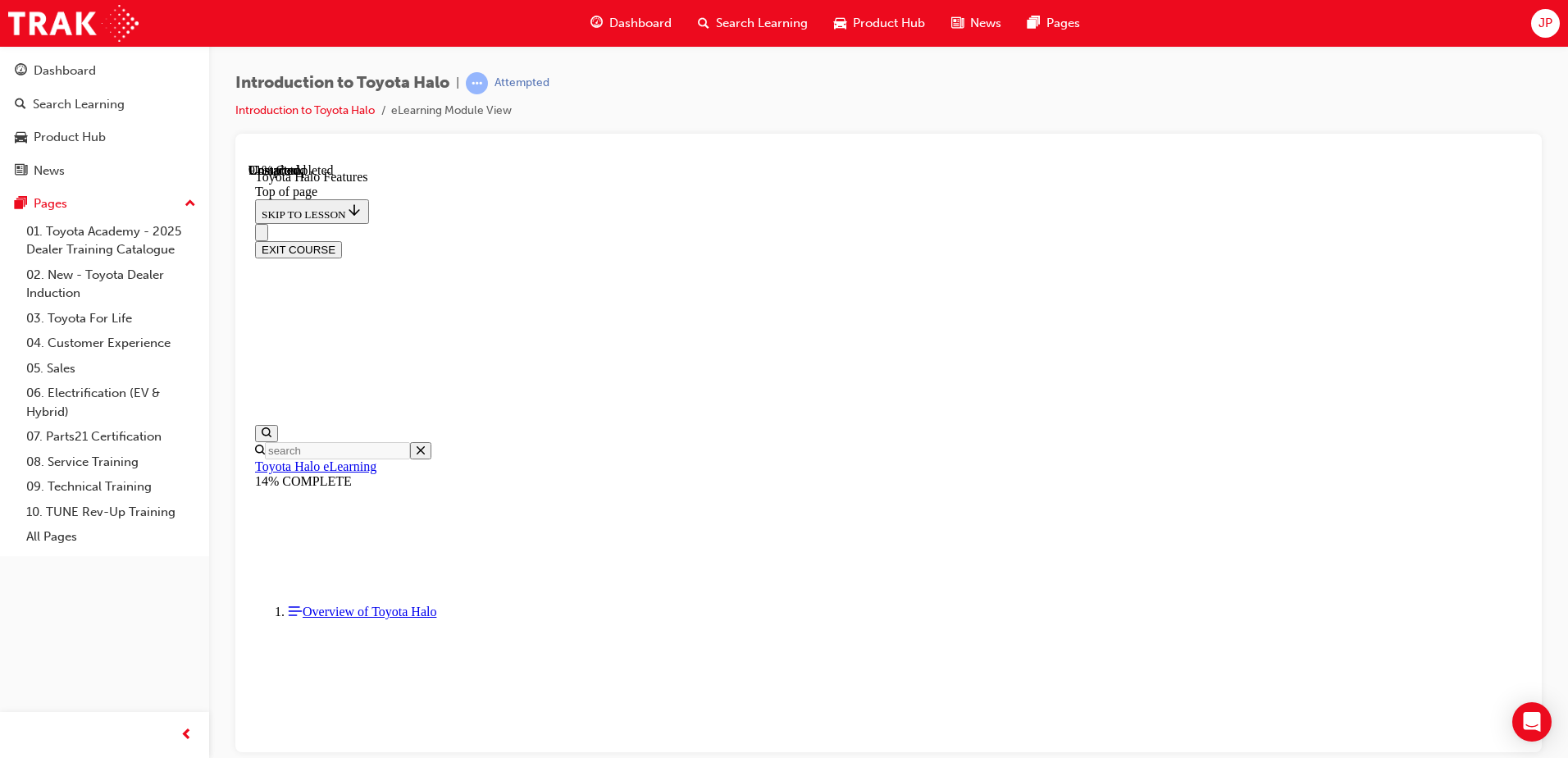
scroll to position [2978, 0]
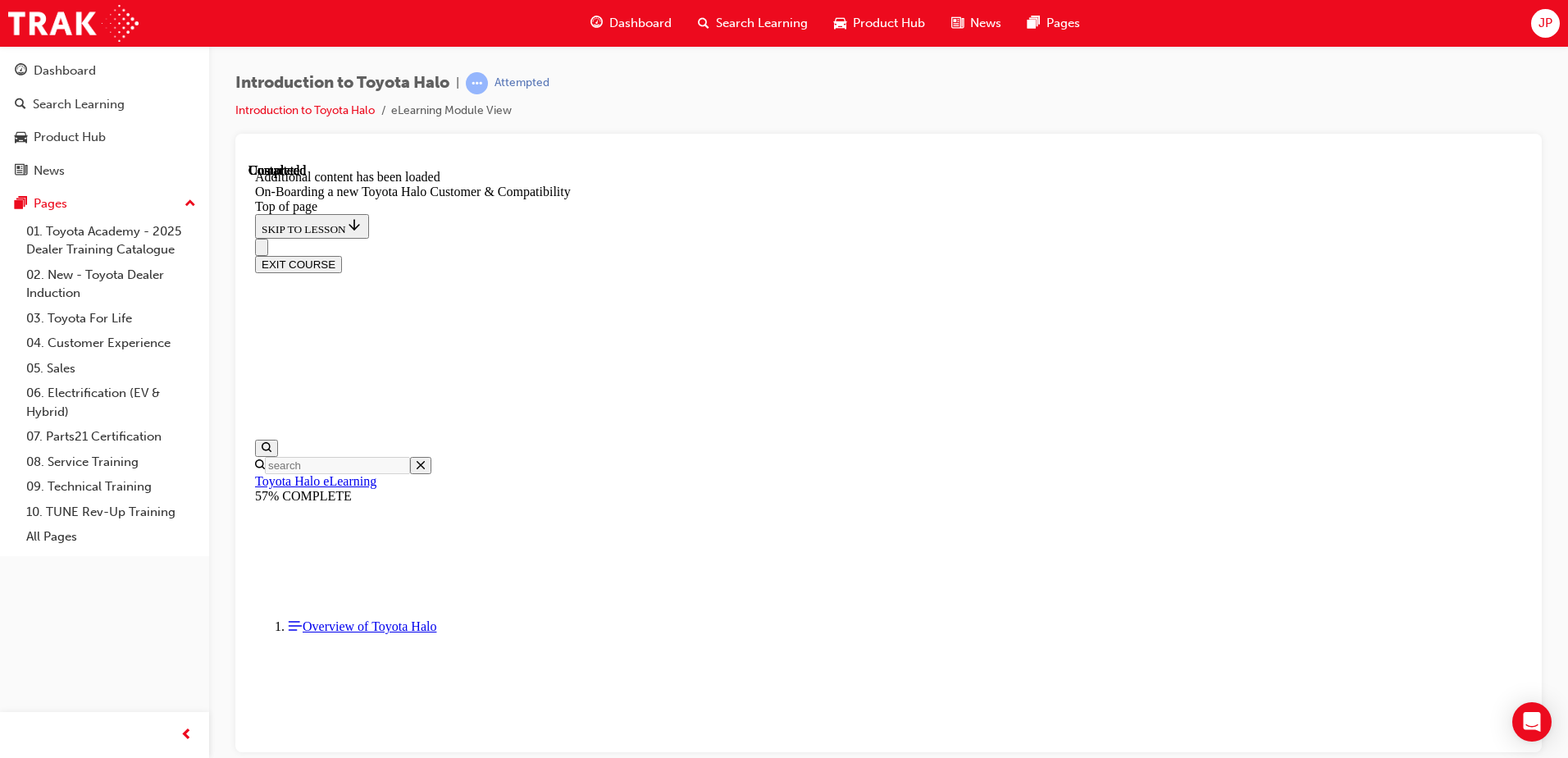
scroll to position [1018, 0]
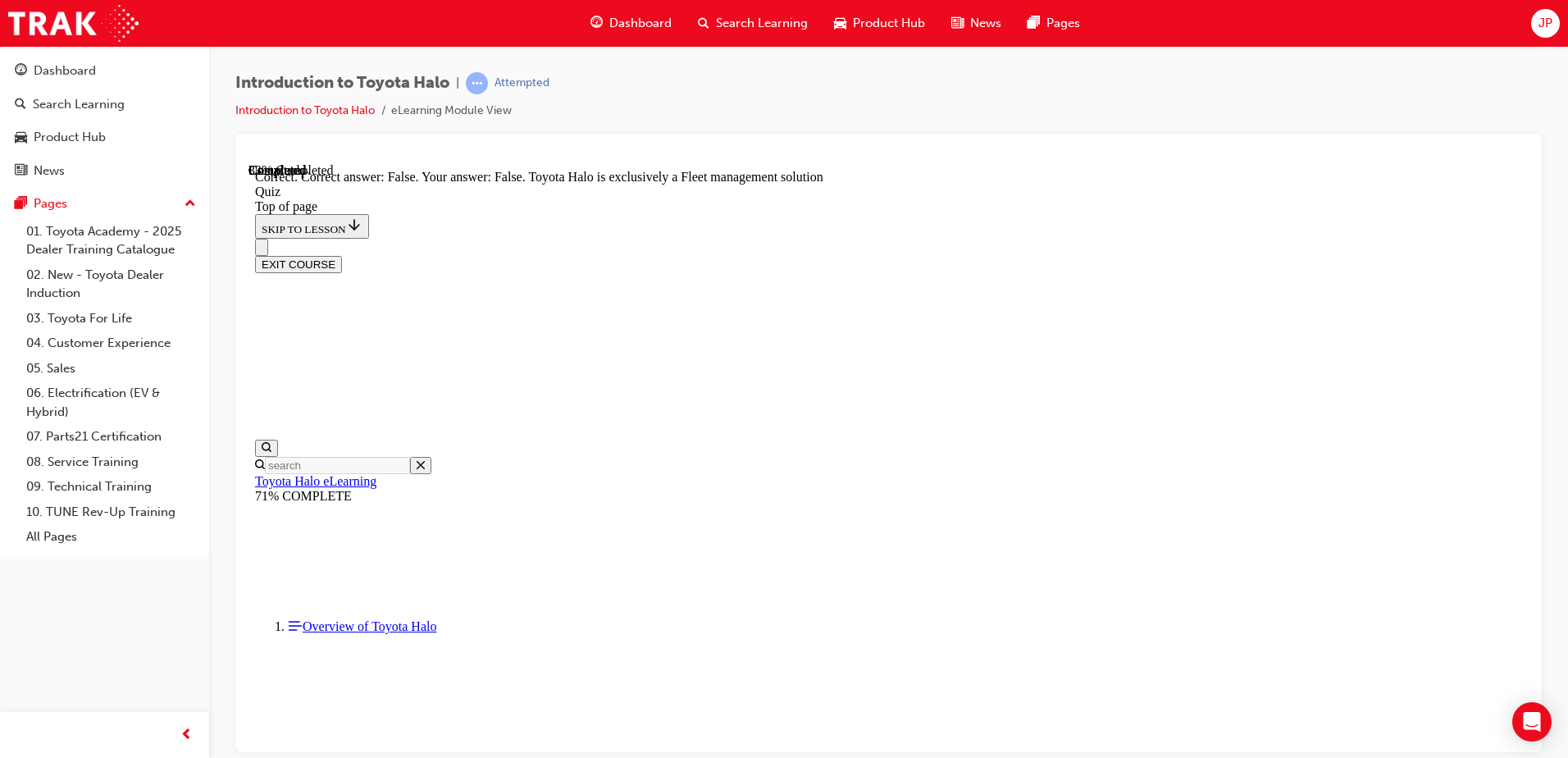
scroll to position [222, 0]
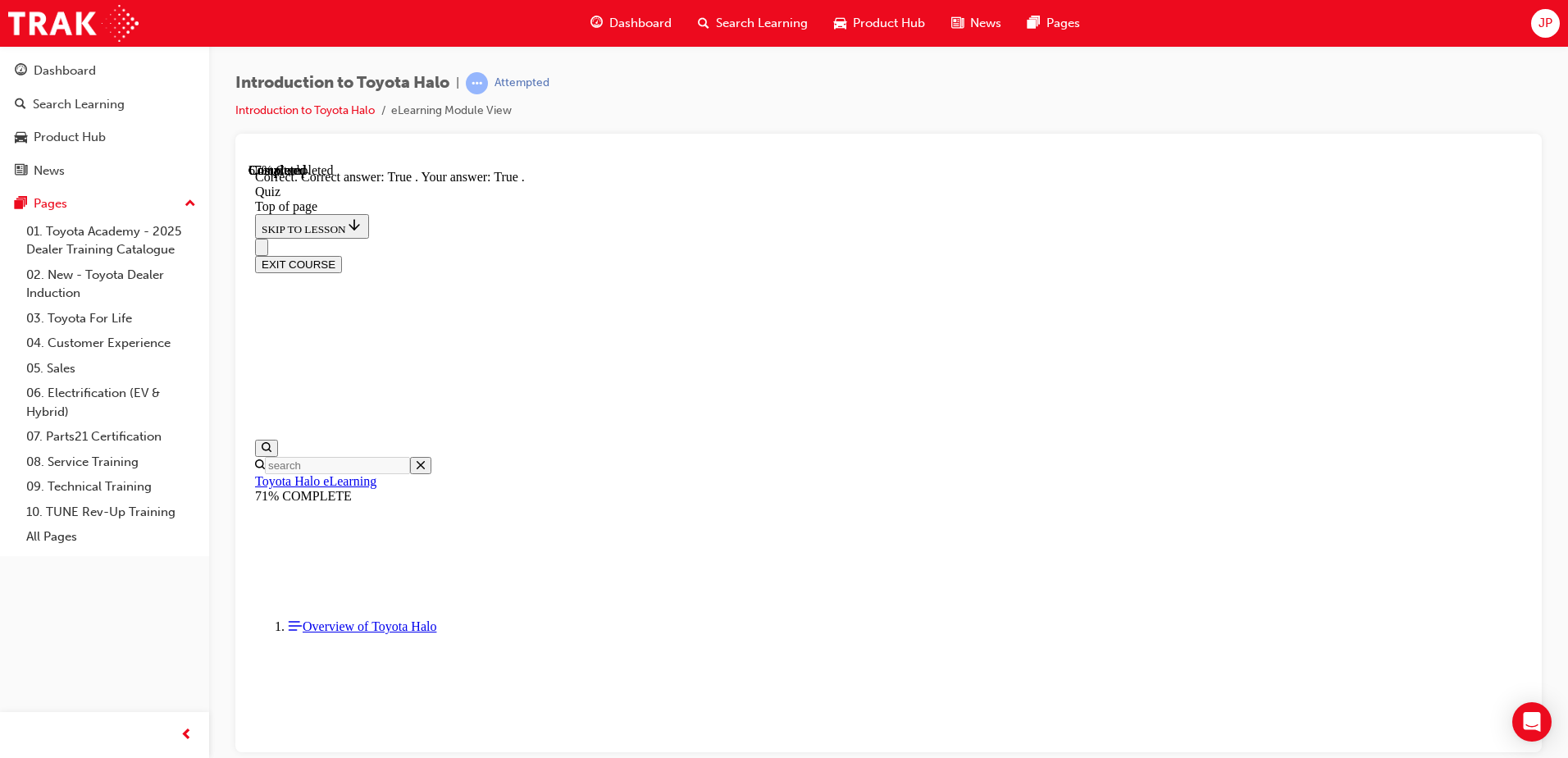
scroll to position [141, 0]
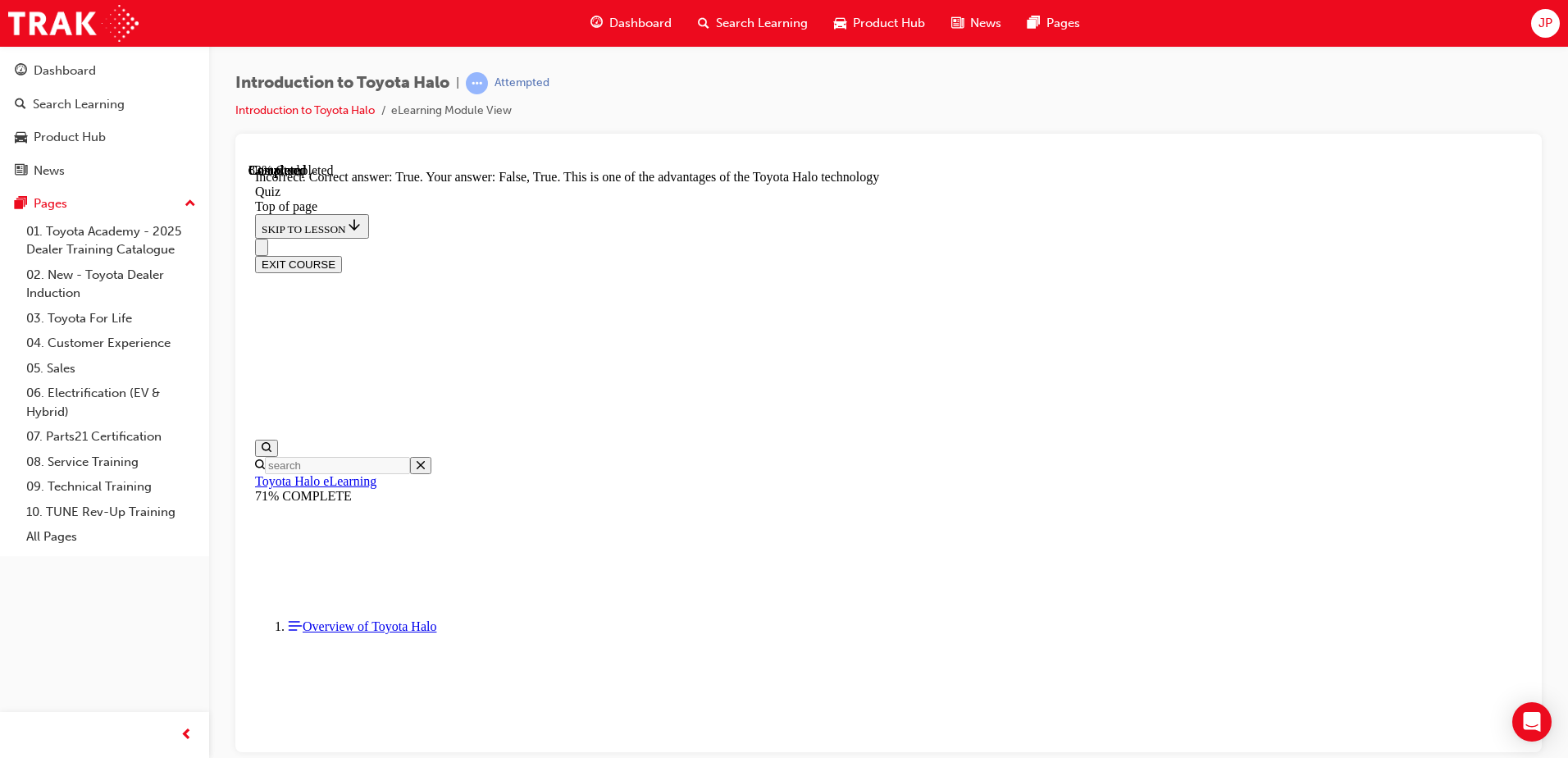
scroll to position [222, 0]
drag, startPoint x: 826, startPoint y: 232, endPoint x: 1246, endPoint y: 216, distance: 420.3
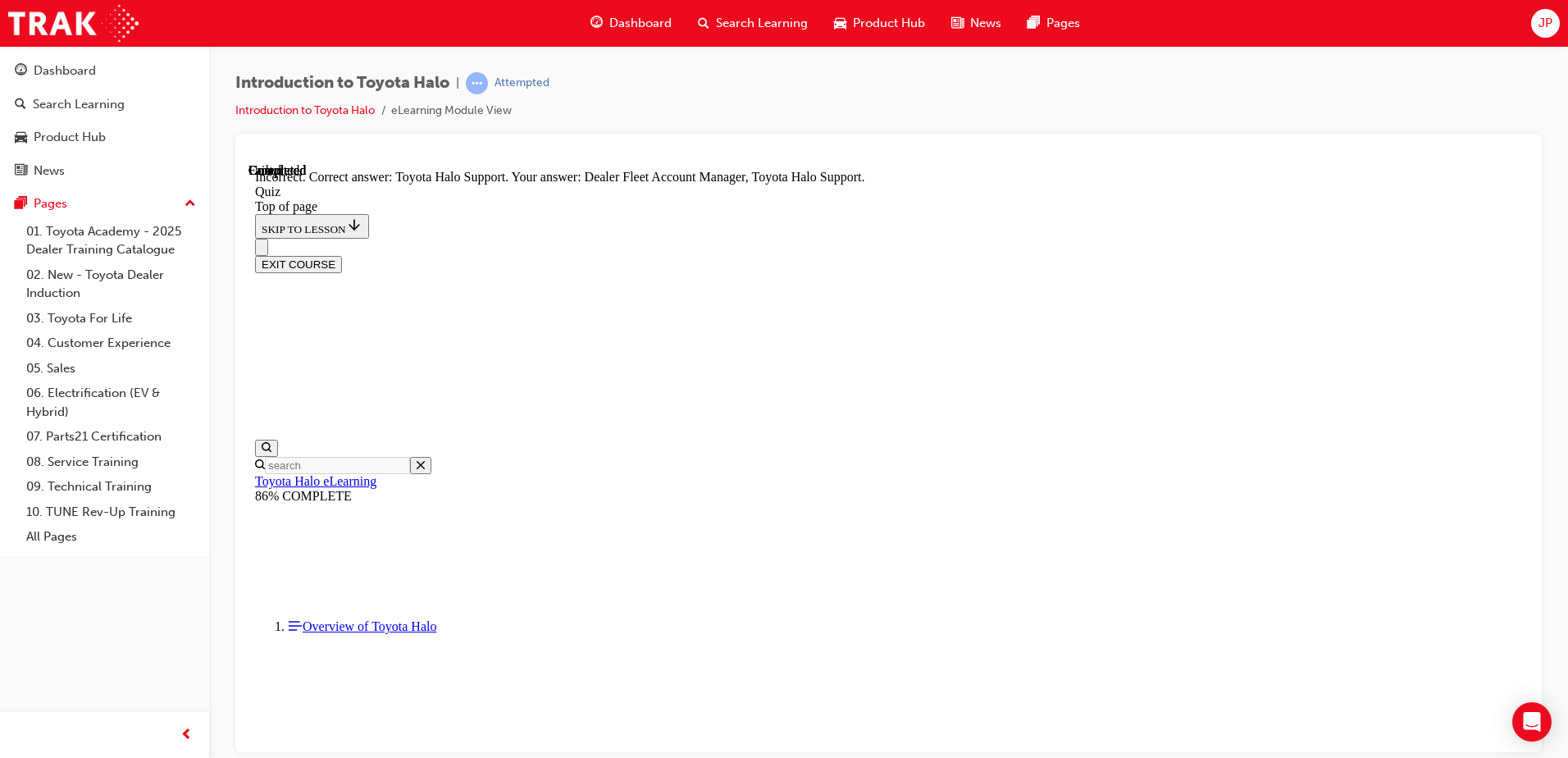
scroll to position [272, 0]
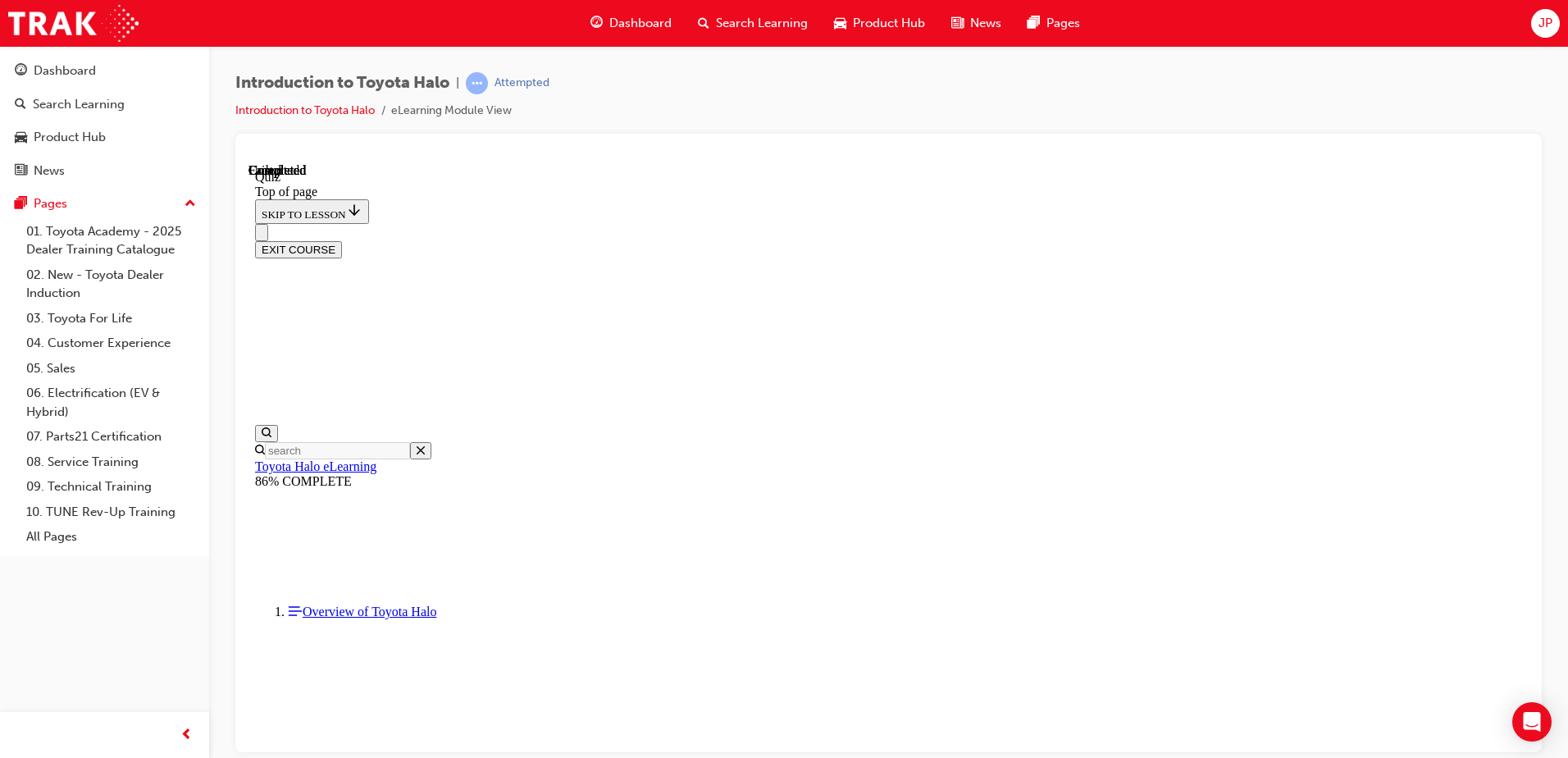
scroll to position [299, 0]
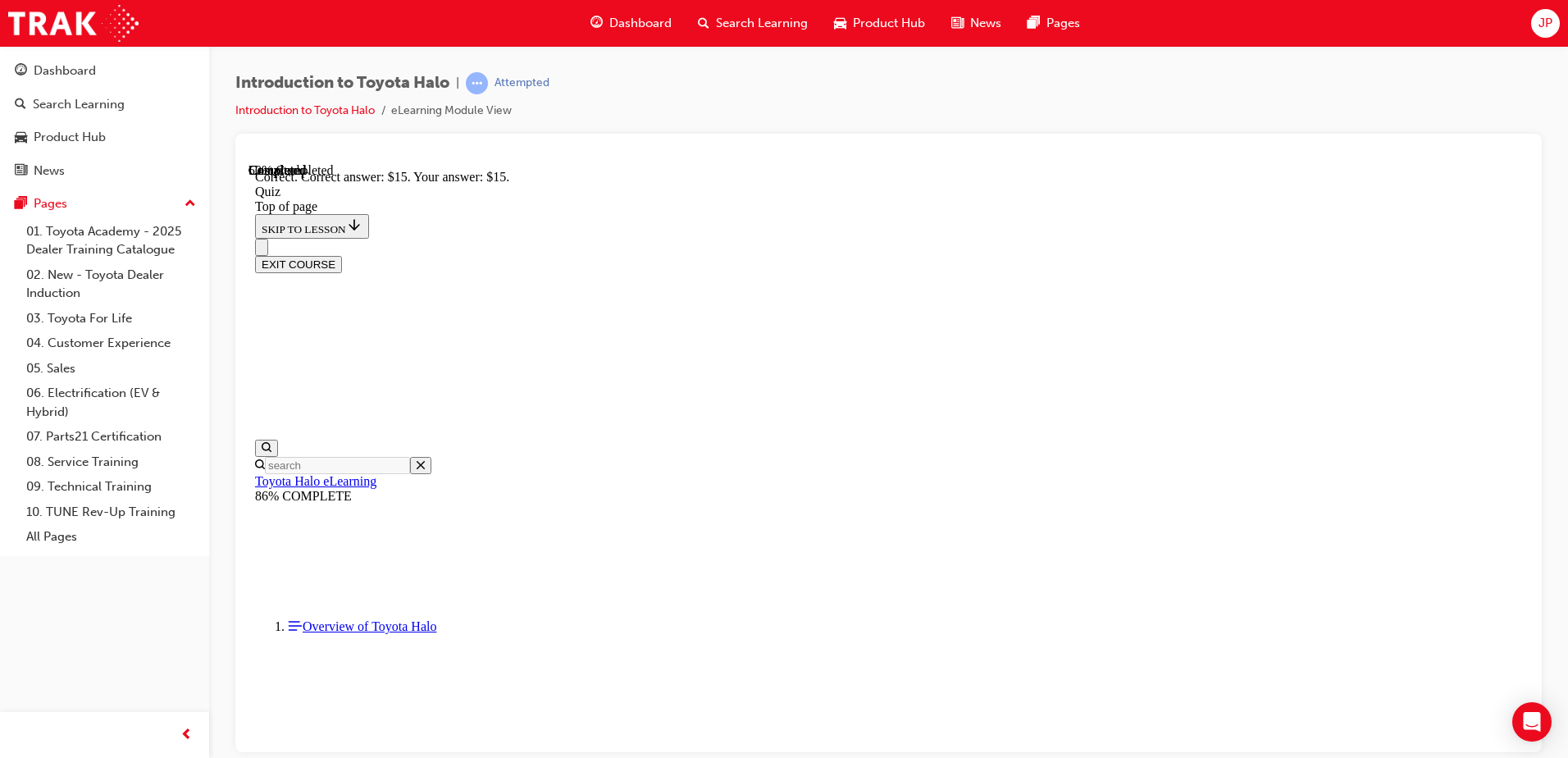
scroll to position [272, 0]
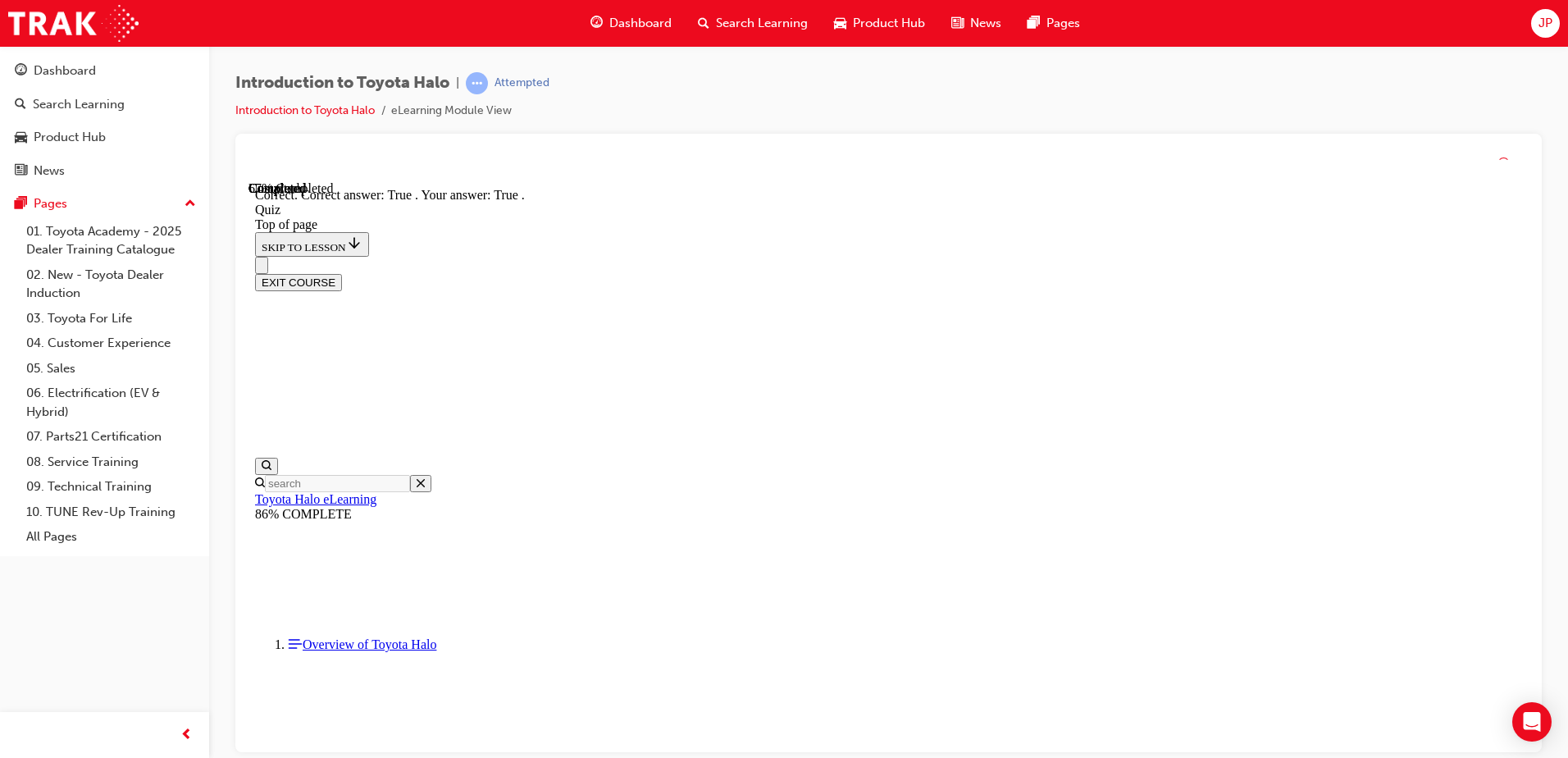
scroll to position [141, 0]
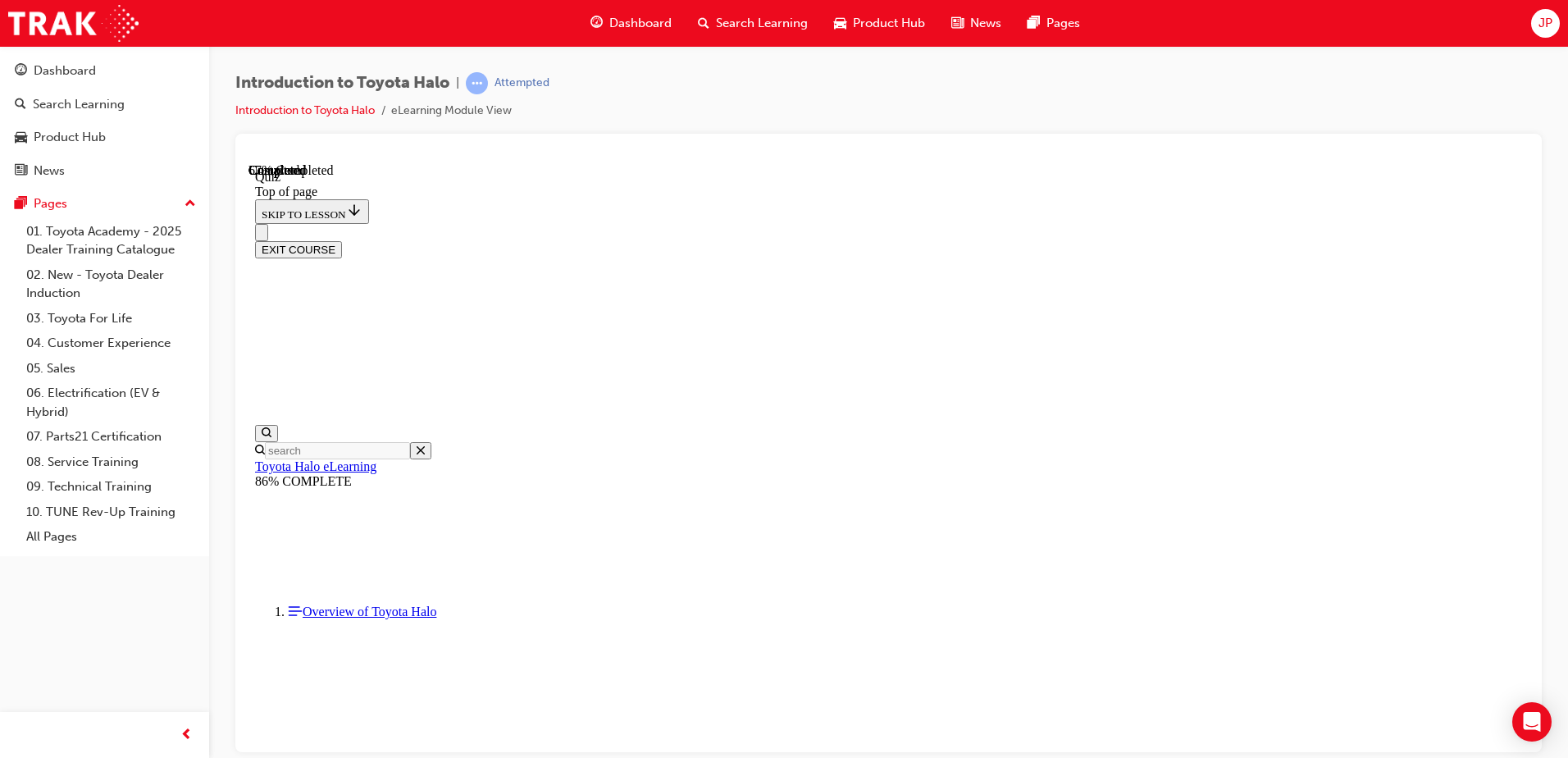
scroll to position [50, 0]
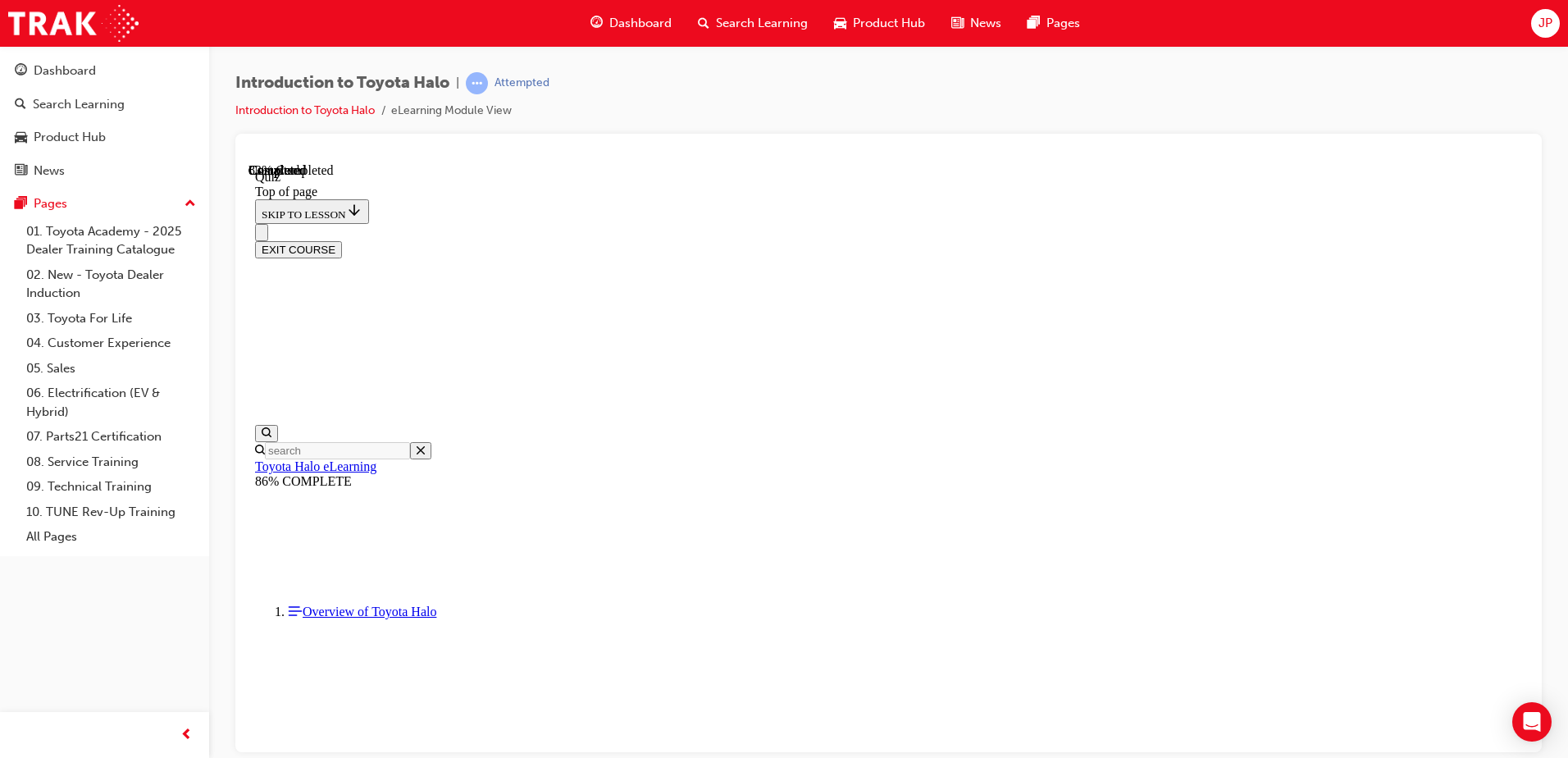
scroll to position [207, 0]
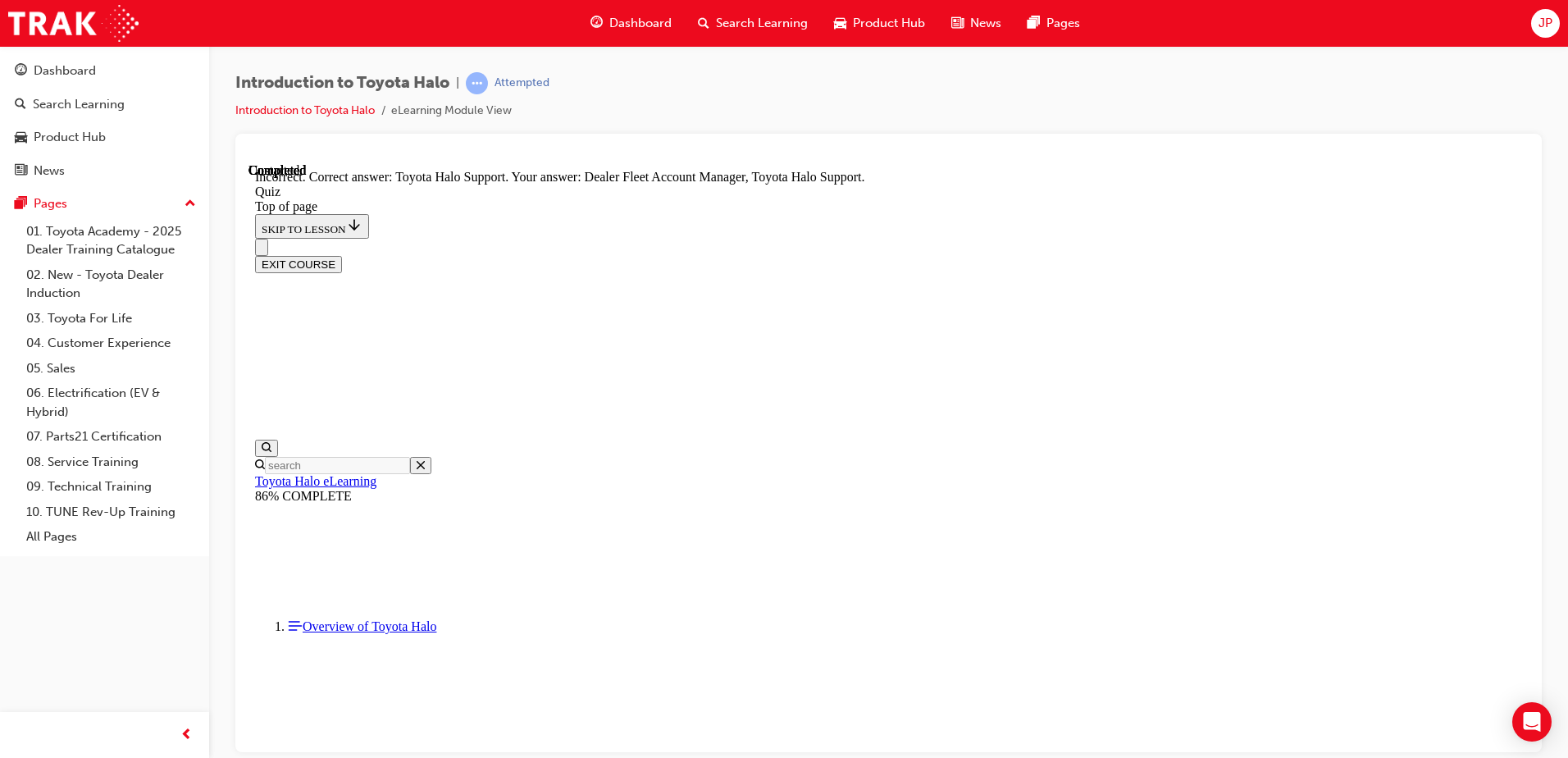
scroll to position [272, 0]
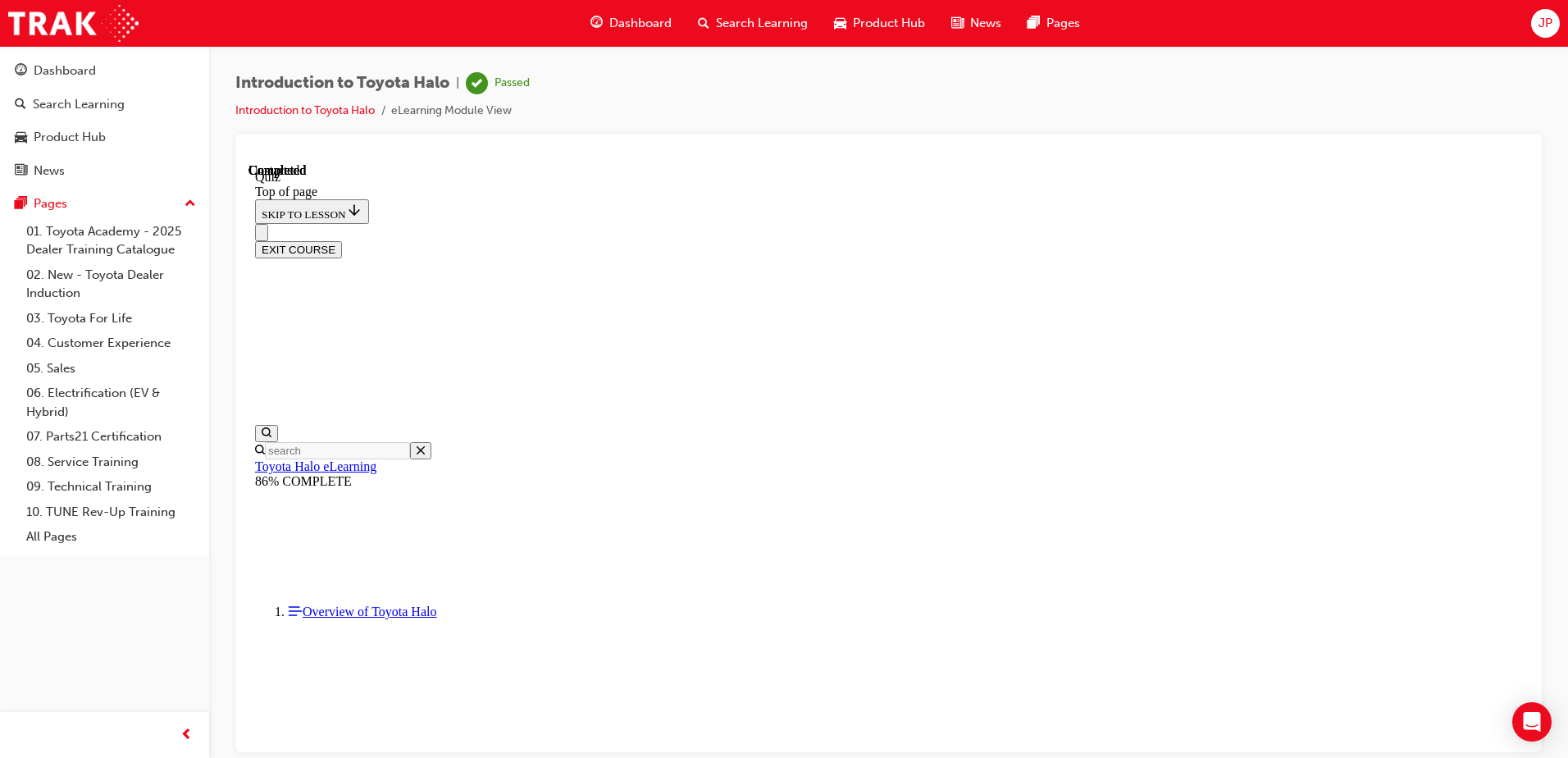
scroll to position [281, 0]
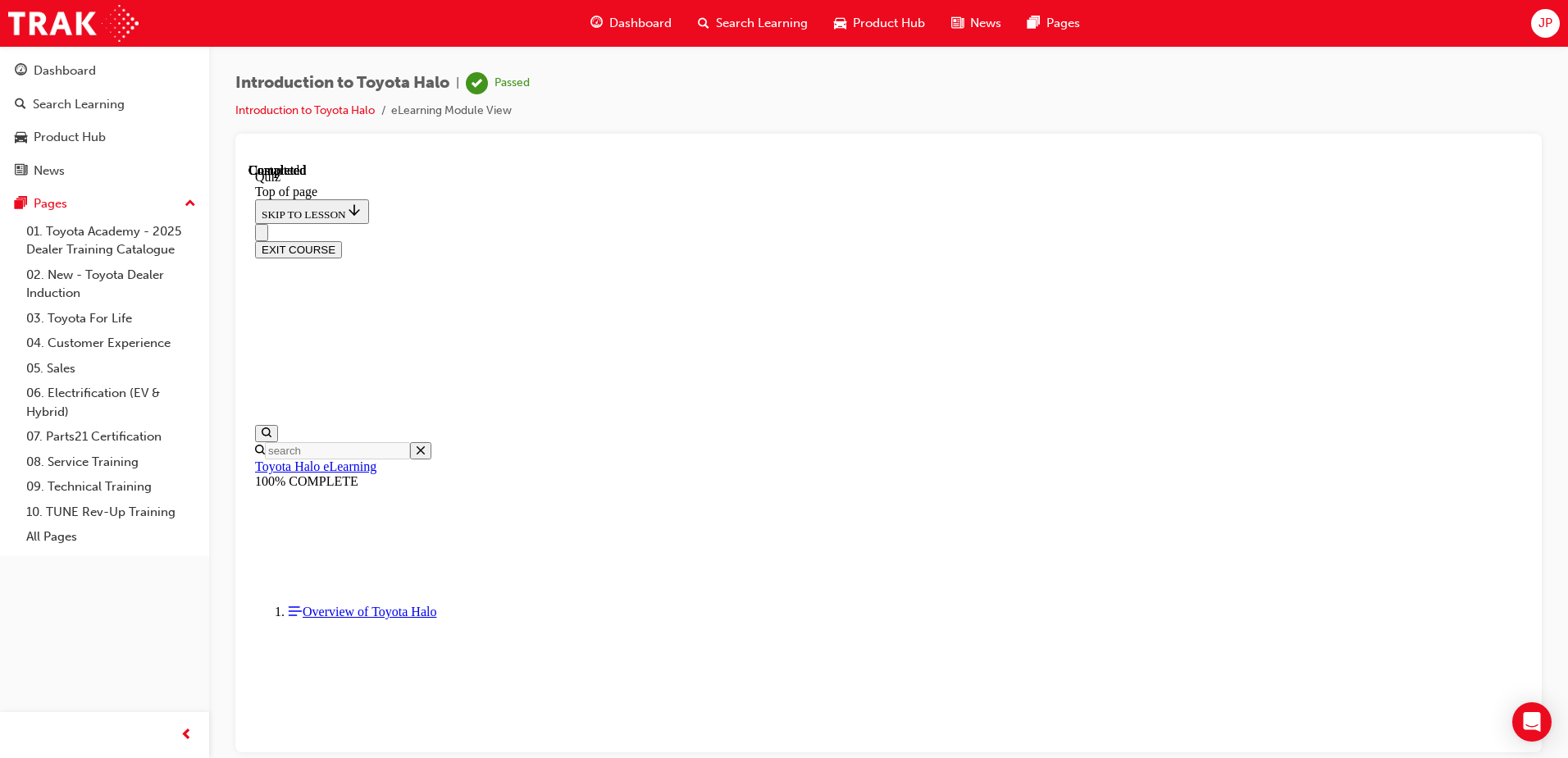
scroll to position [51, 0]
drag, startPoint x: 753, startPoint y: 562, endPoint x: 732, endPoint y: 552, distance: 23.3
drag, startPoint x: 732, startPoint y: 552, endPoint x: 725, endPoint y: 560, distance: 10.6
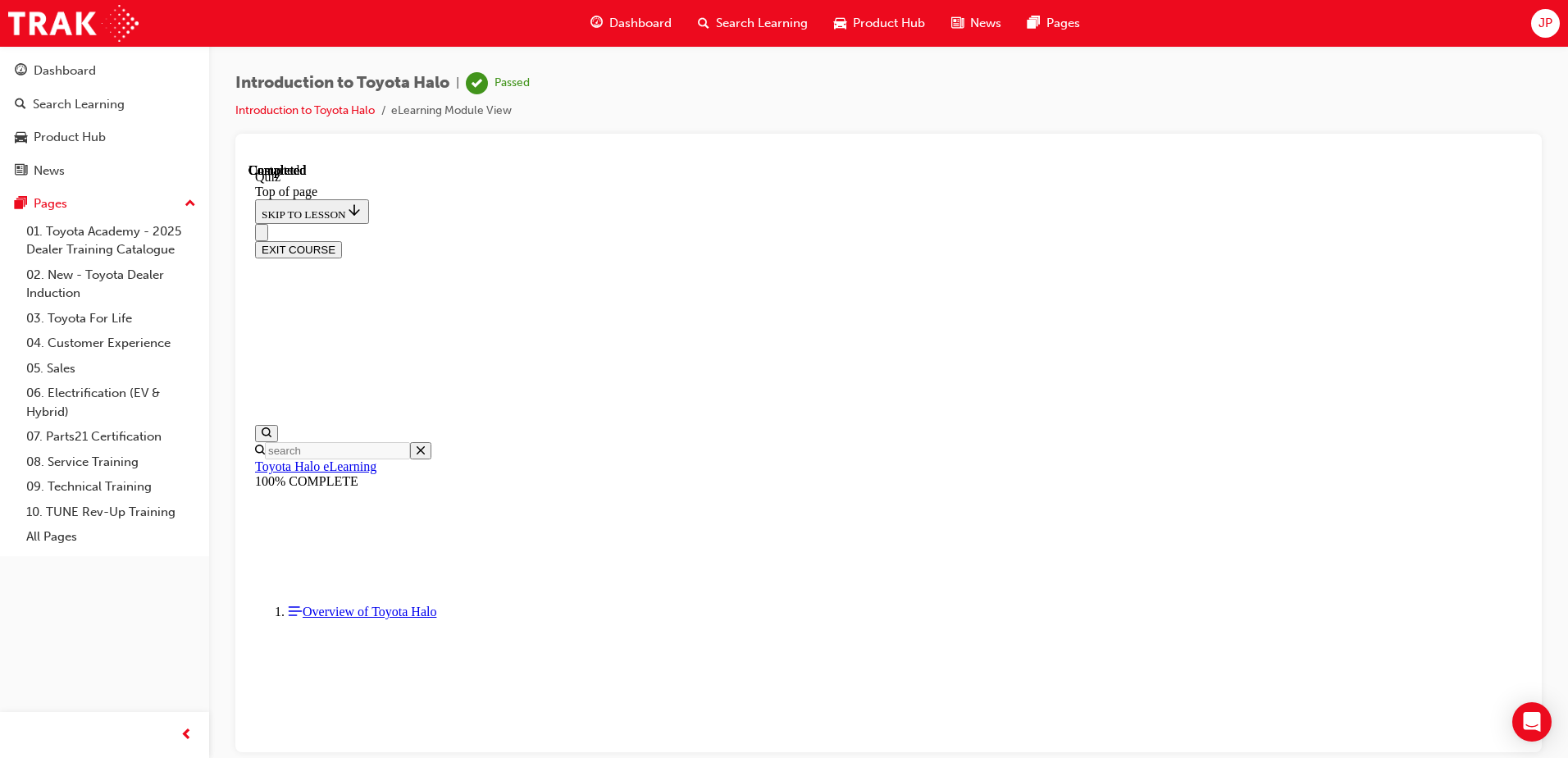
drag, startPoint x: 725, startPoint y: 560, endPoint x: 765, endPoint y: 546, distance: 42.4
drag, startPoint x: 765, startPoint y: 546, endPoint x: 1108, endPoint y: 576, distance: 344.3
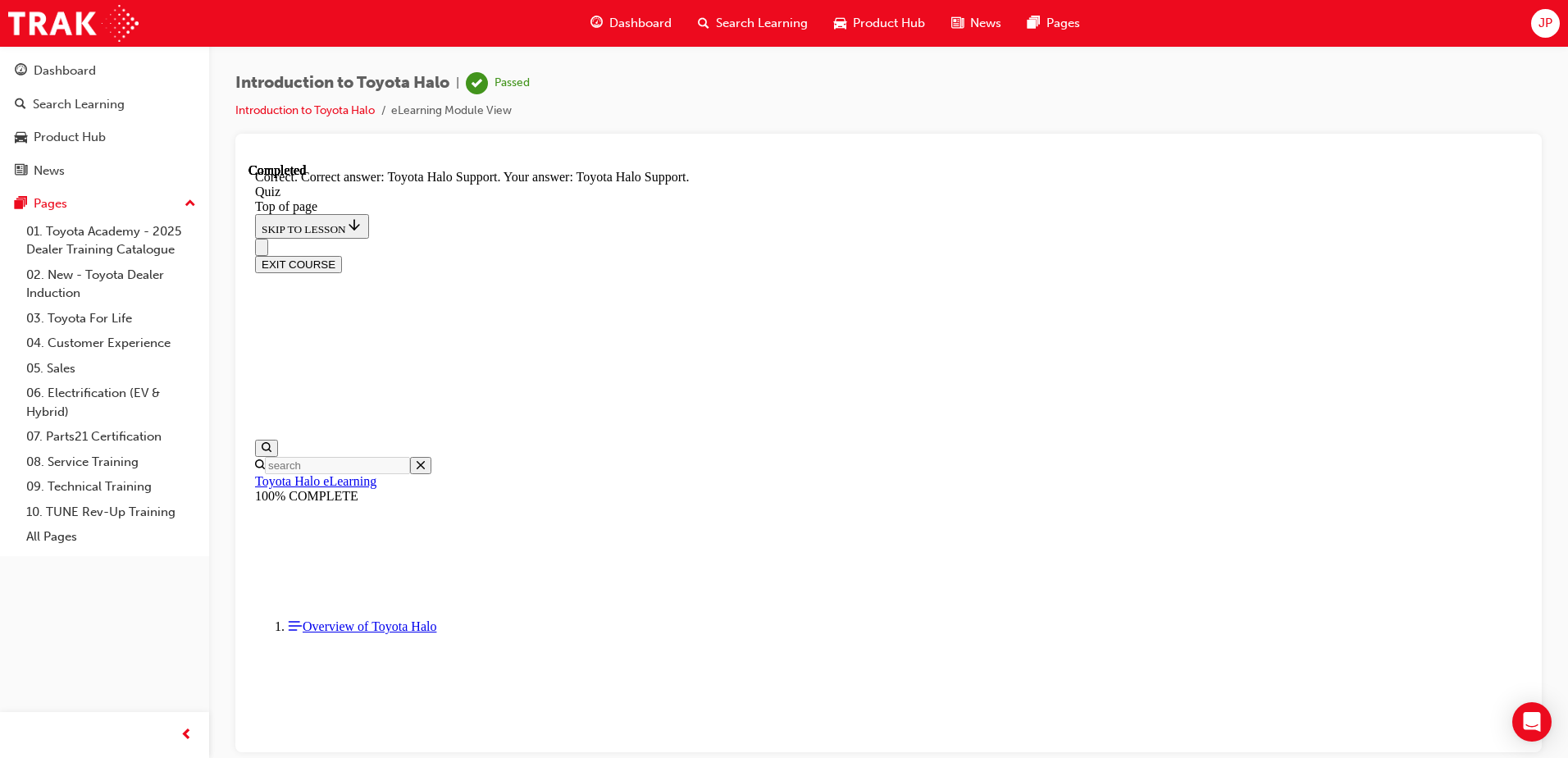
scroll to position [272, 0]
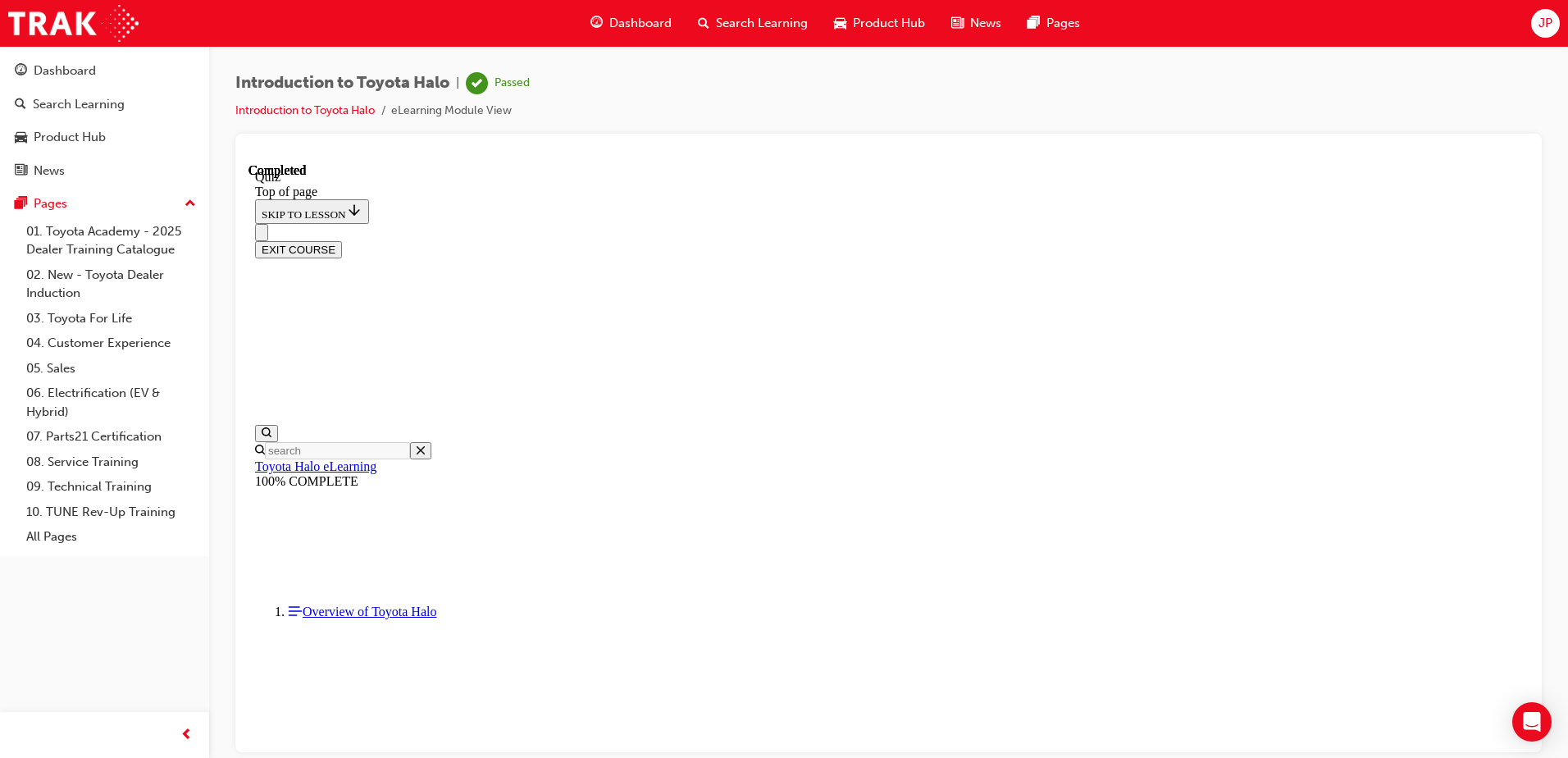
scroll to position [299, 0]
click at [1445, 240] on div "EXIT COURSE" at bounding box center [888, 249] width 1267 height 17
click at [342, 240] on button "EXIT COURSE" at bounding box center [299, 249] width 87 height 17
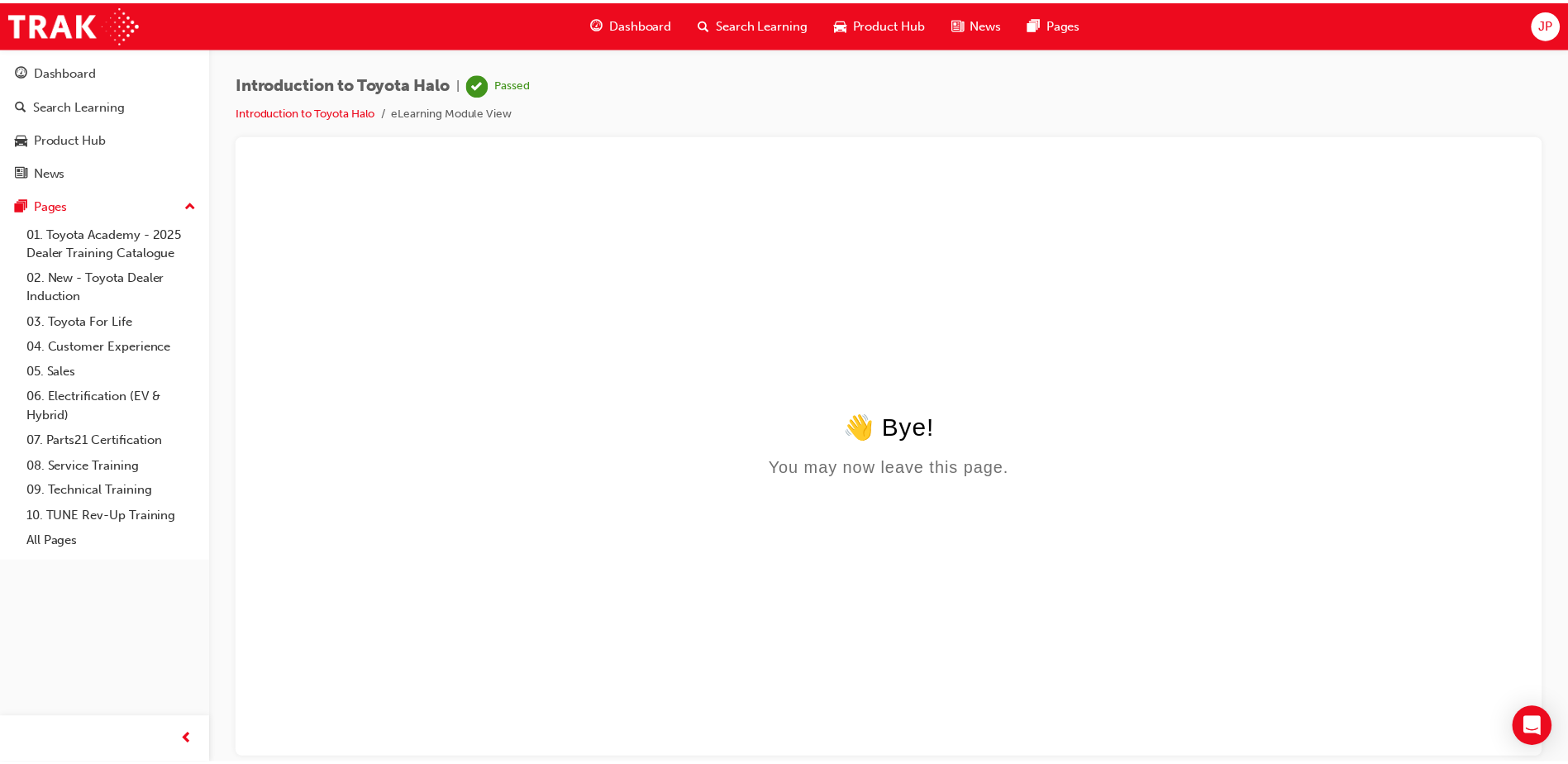
scroll to position [0, 0]
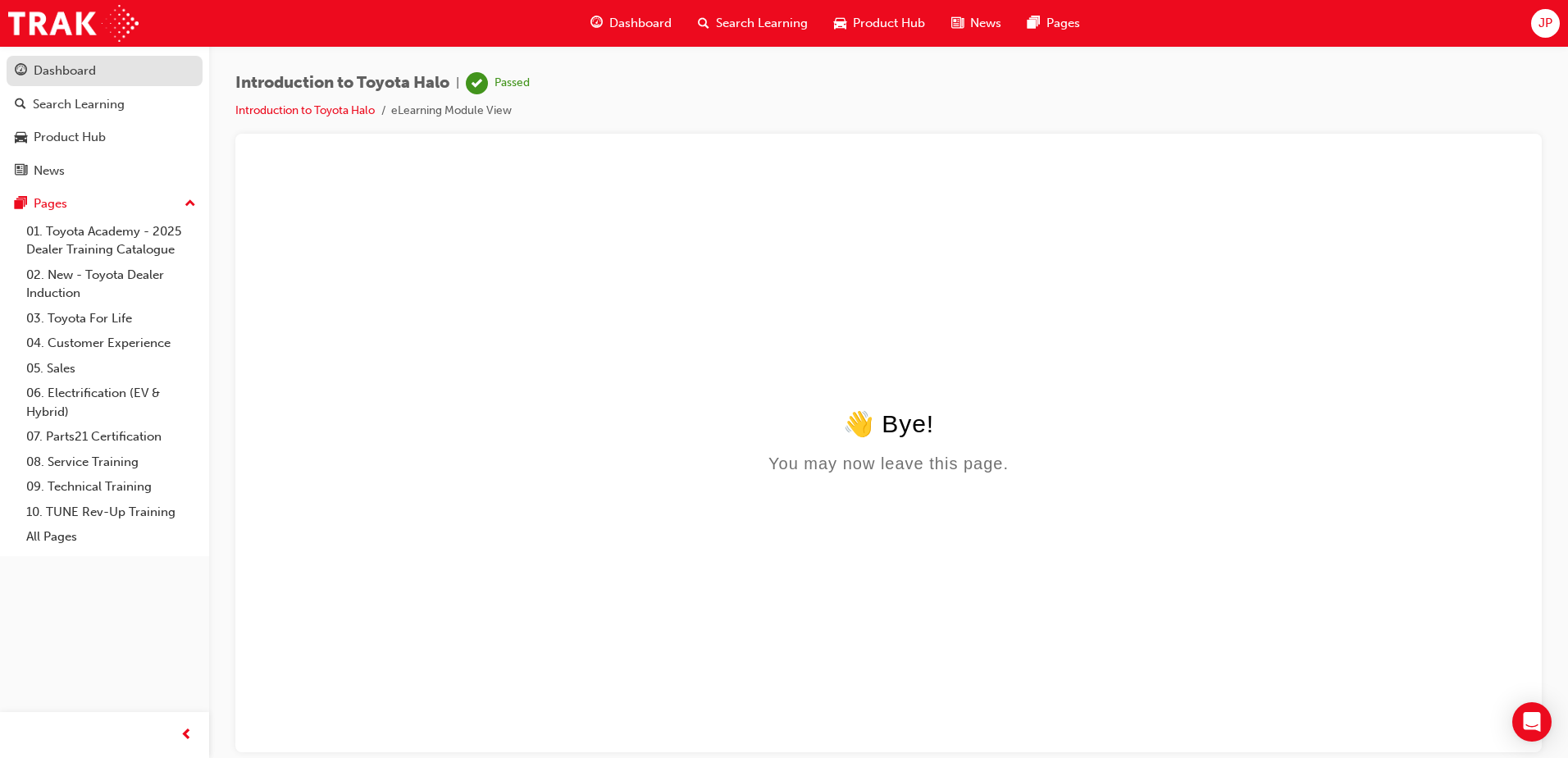
click at [120, 65] on div "Dashboard" at bounding box center [104, 71] width 180 height 20
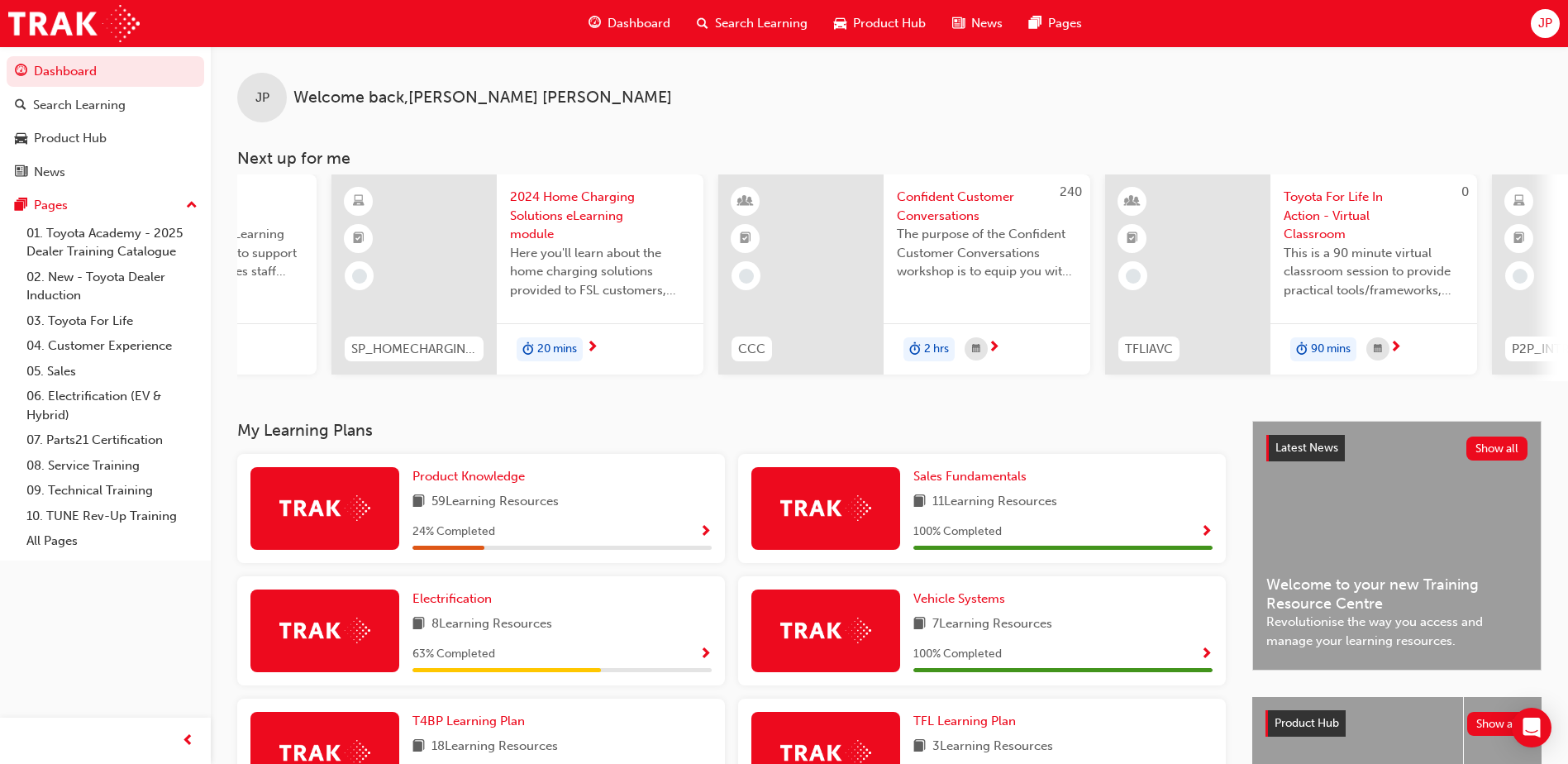
scroll to position [0, 522]
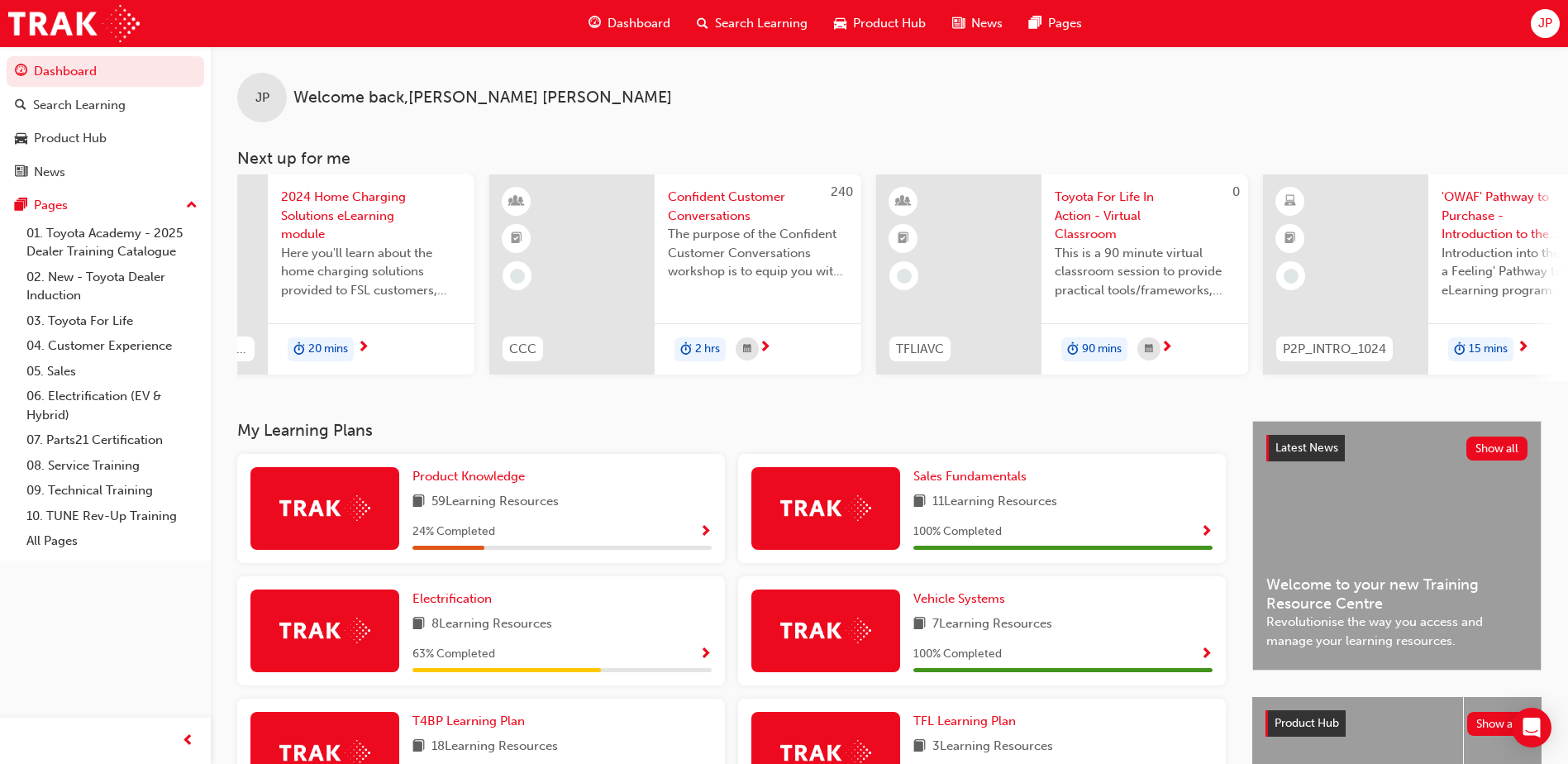
click at [7, 53] on button "Dashboard Search Learning Product Hub News Pages" at bounding box center [105, 121] width 198 height 137
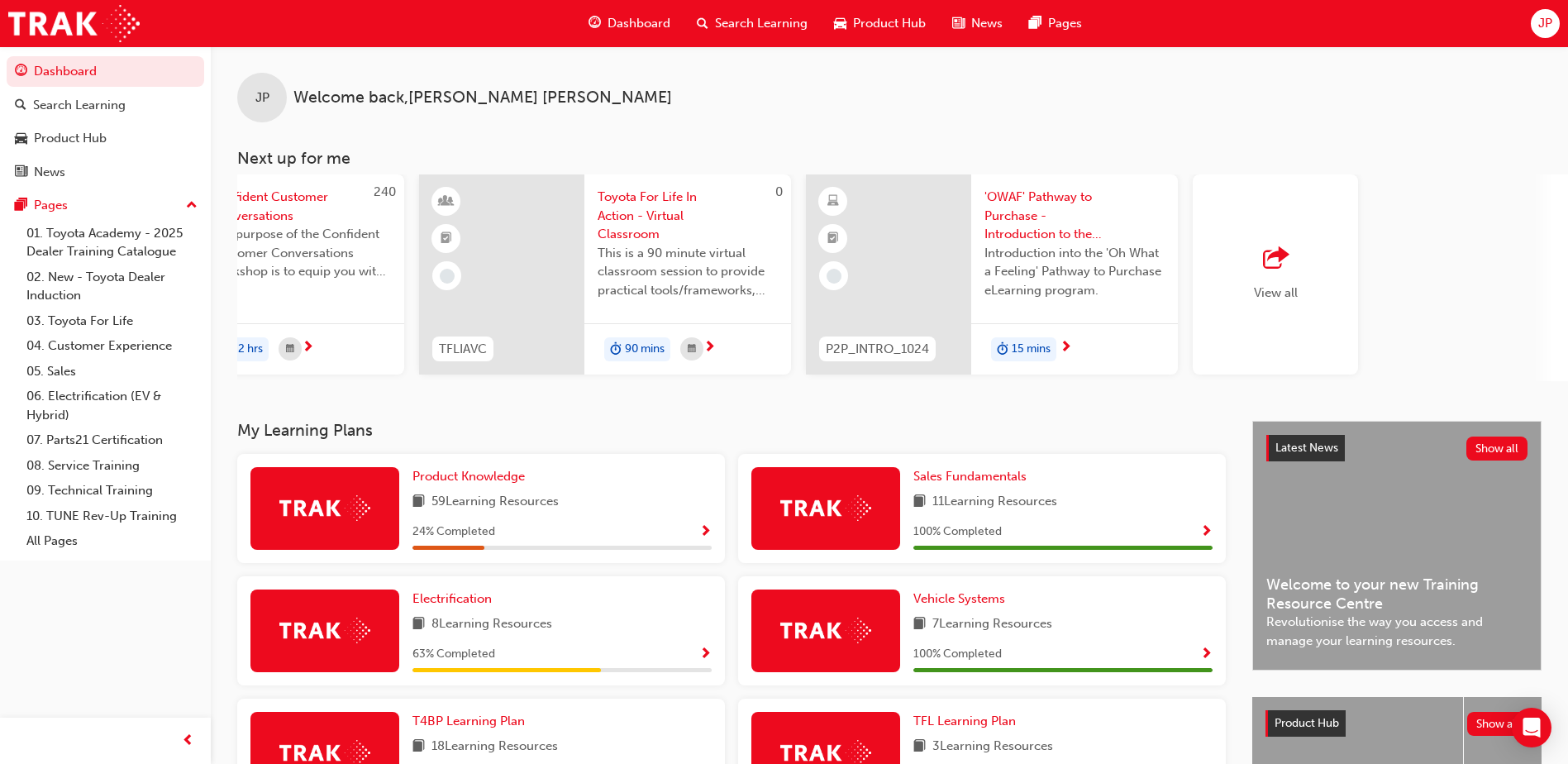
scroll to position [0, 988]
click at [1008, 198] on span "'OWAF' Pathway to Purchase - Introduction to the Training Program" at bounding box center [1065, 216] width 180 height 56
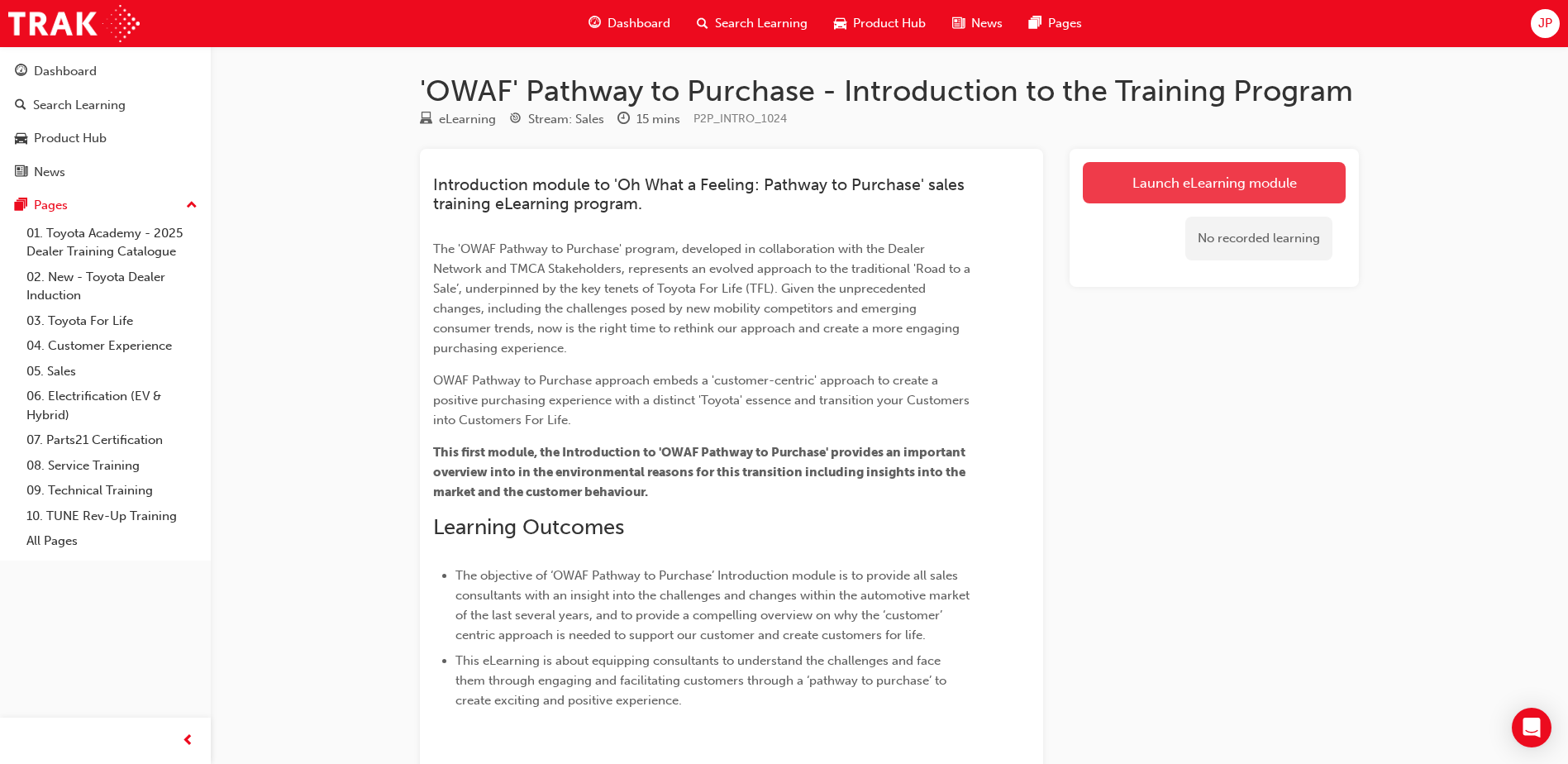
click at [1154, 180] on link "Launch eLearning module" at bounding box center [1214, 182] width 263 height 41
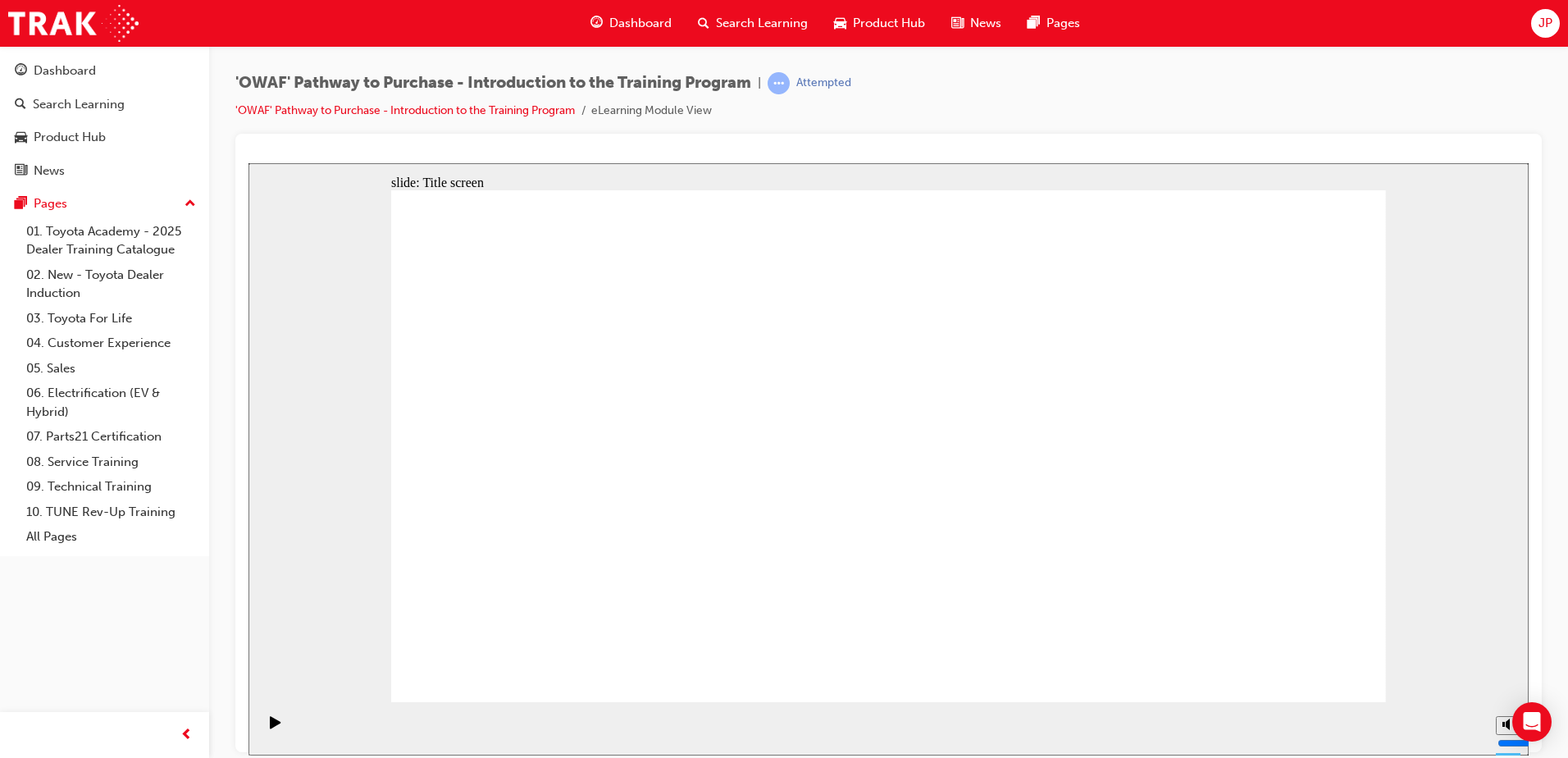
drag, startPoint x: 827, startPoint y: 643, endPoint x: 859, endPoint y: 645, distance: 32.1
click at [280, 720] on div "Pause (Ctrl+Alt+P)" at bounding box center [275, 729] width 28 height 28
click at [256, 715] on button "Play (Ctrl+Alt+P)" at bounding box center [270, 728] width 28 height 28
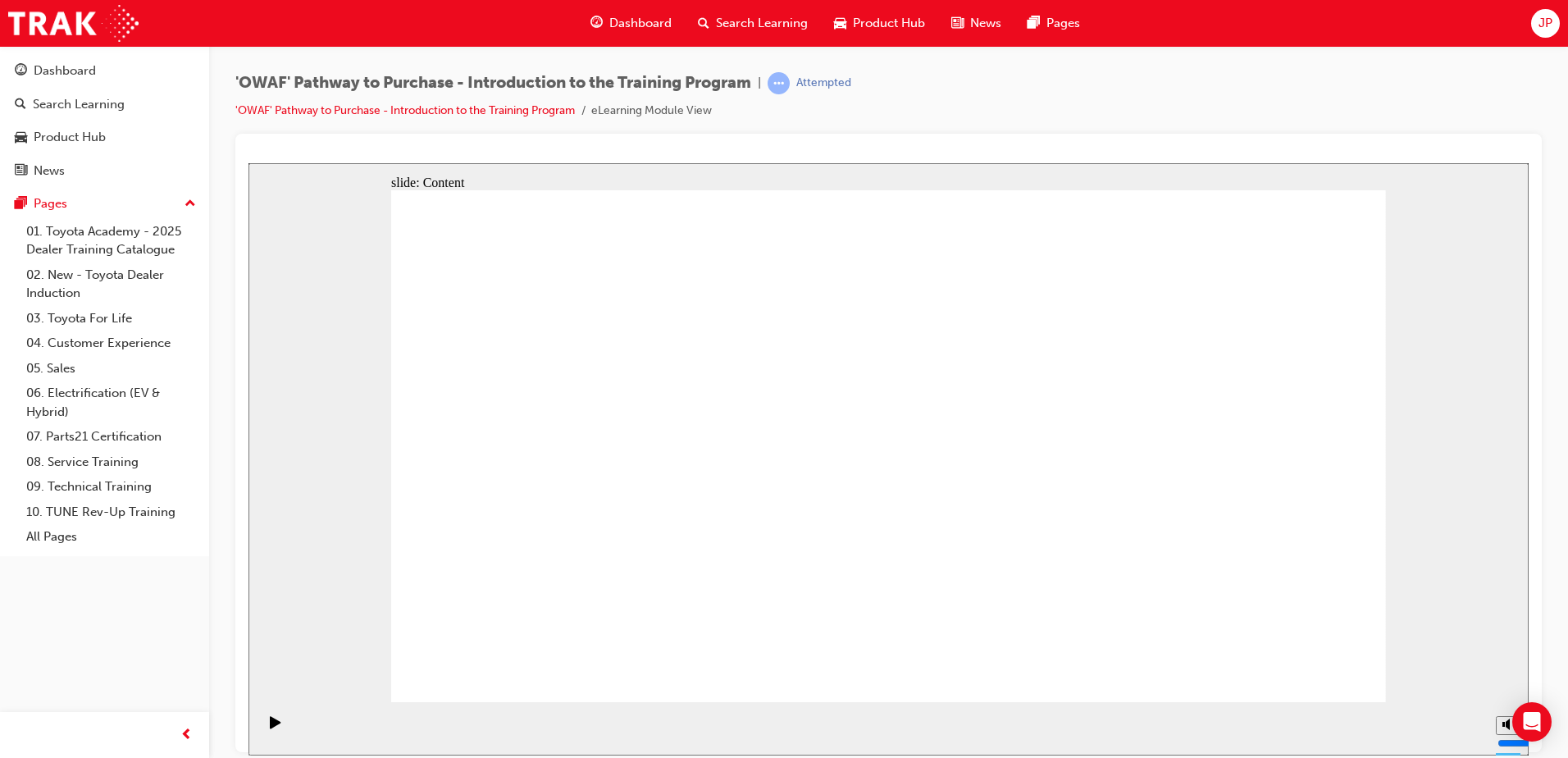
drag, startPoint x: 1348, startPoint y: 665, endPoint x: 1305, endPoint y: 665, distance: 43.0
